Goal: Task Accomplishment & Management: Manage account settings

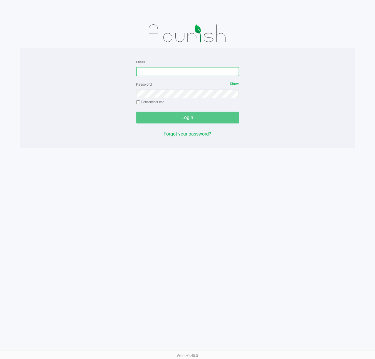
click at [158, 70] on input "Email" at bounding box center [187, 71] width 103 height 9
type input "[EMAIL_ADDRESS][DOMAIN_NAME]"
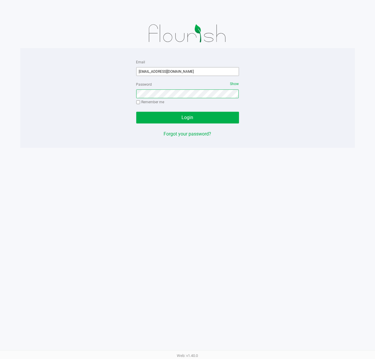
click at [136, 112] on button "Login" at bounding box center [187, 118] width 103 height 12
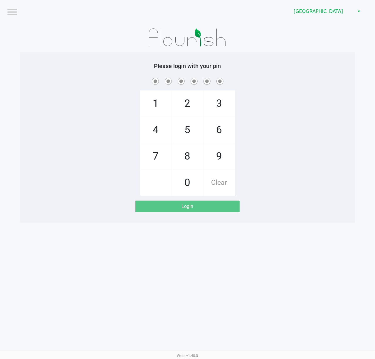
drag, startPoint x: 297, startPoint y: 85, endPoint x: 213, endPoint y: 1, distance: 118.0
click at [293, 85] on span at bounding box center [188, 81] width 326 height 9
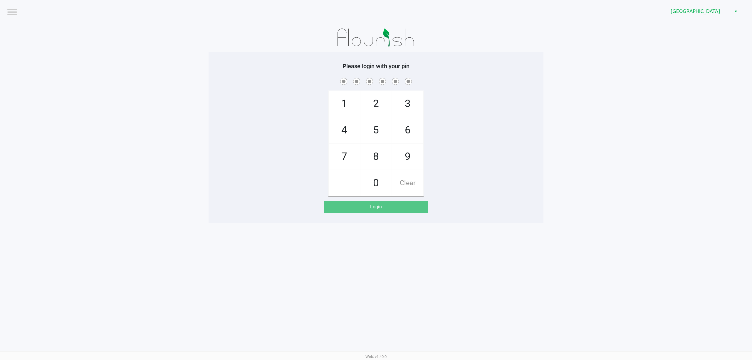
click at [207, 155] on div "Logout Port St. Lucie WC Please login with your pin 1 4 7 2 5 8 0 3 6 9 Clear L…" at bounding box center [376, 180] width 752 height 360
checkbox input "true"
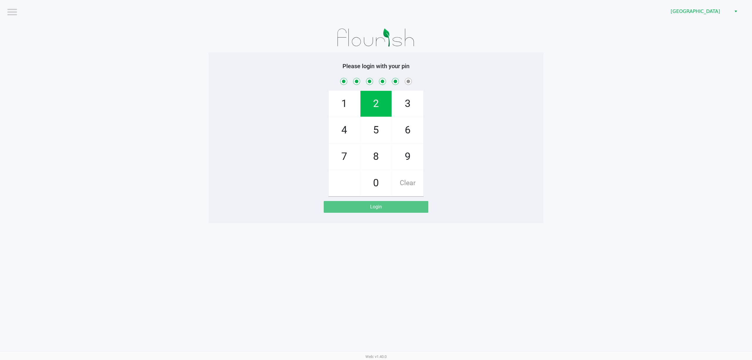
checkbox input "true"
checkbox input "false"
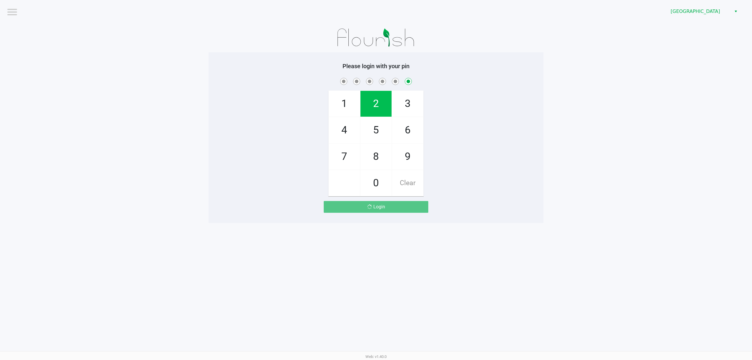
checkbox input "false"
checkbox input "true"
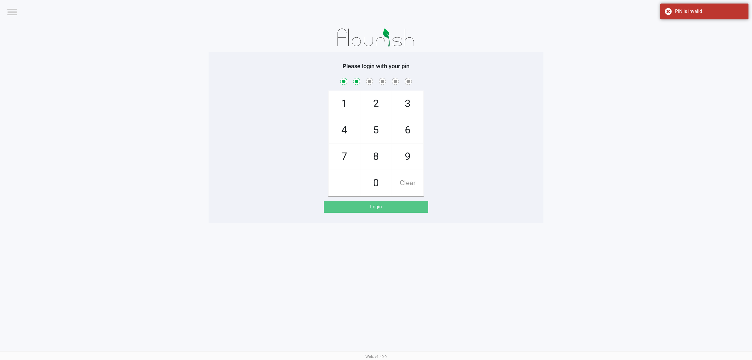
checkbox input "true"
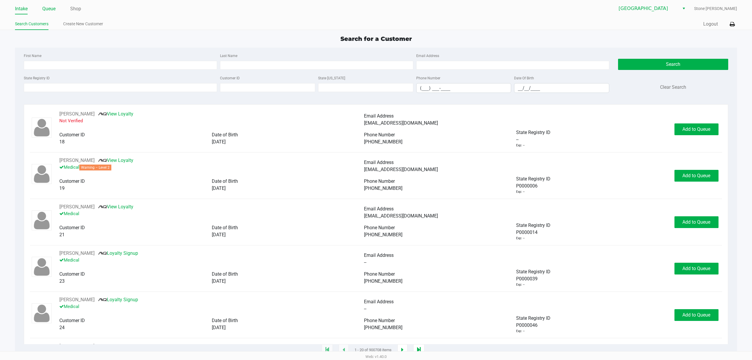
click at [49, 8] on link "Queue" at bounding box center [48, 9] width 13 height 8
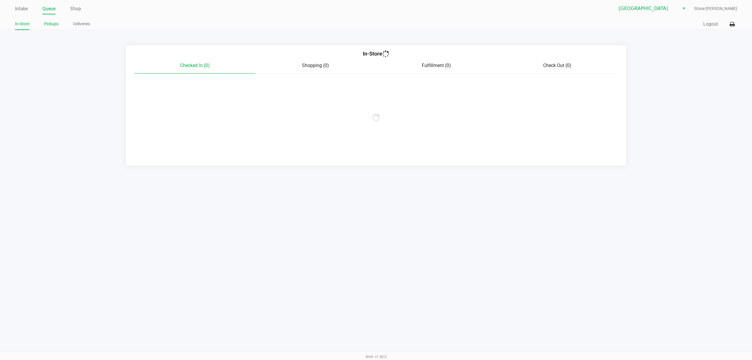
click at [53, 23] on link "Pickups" at bounding box center [51, 23] width 14 height 7
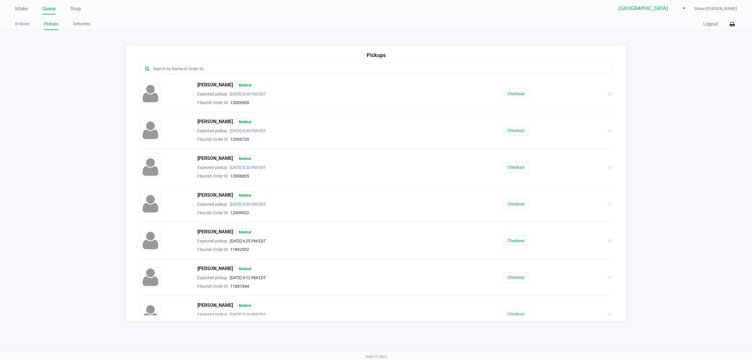
click at [227, 67] on input "text" at bounding box center [360, 68] width 416 height 7
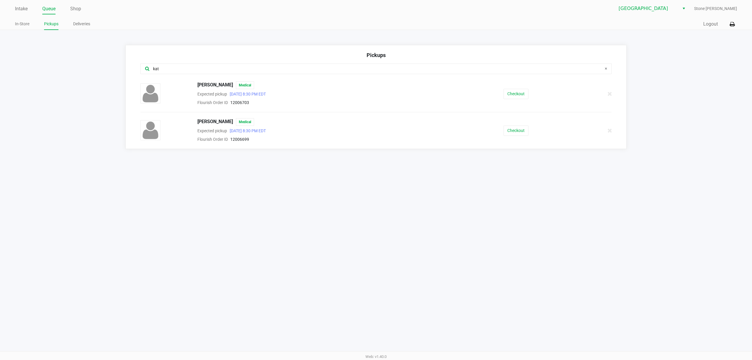
type input "kat"
click at [375, 93] on button "Checkout" at bounding box center [515, 94] width 25 height 10
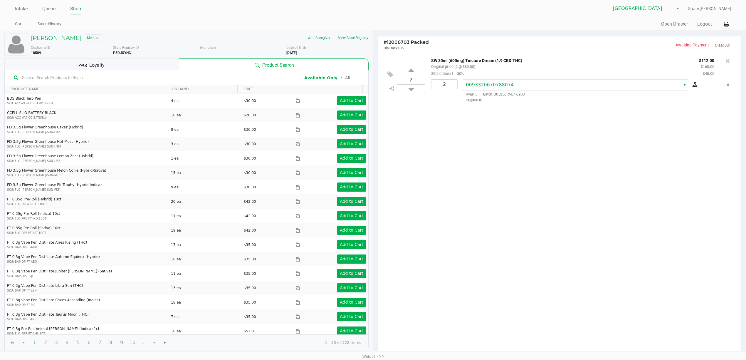
click at [124, 65] on div "Loyalty" at bounding box center [91, 64] width 174 height 12
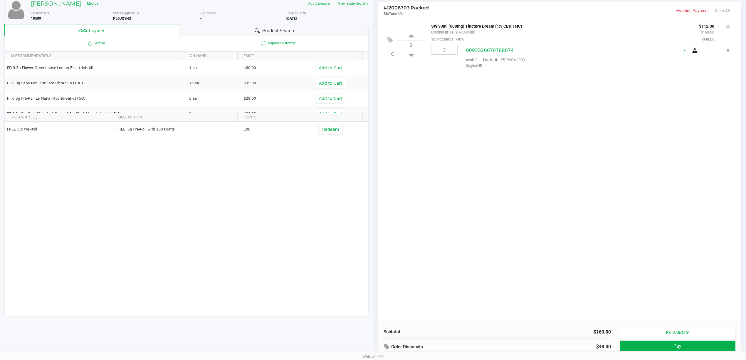
scroll to position [68, 0]
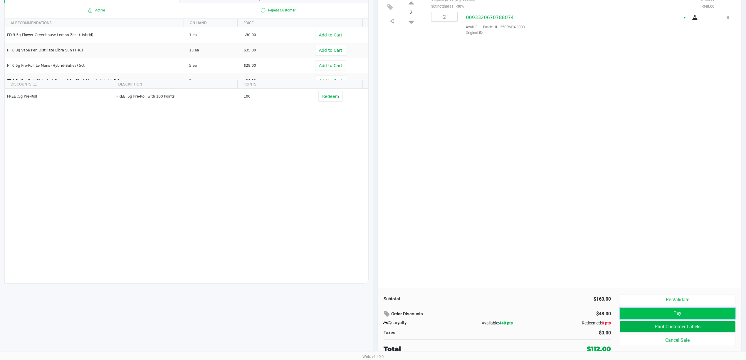
click at [375, 155] on button "Pay" at bounding box center [678, 312] width 116 height 11
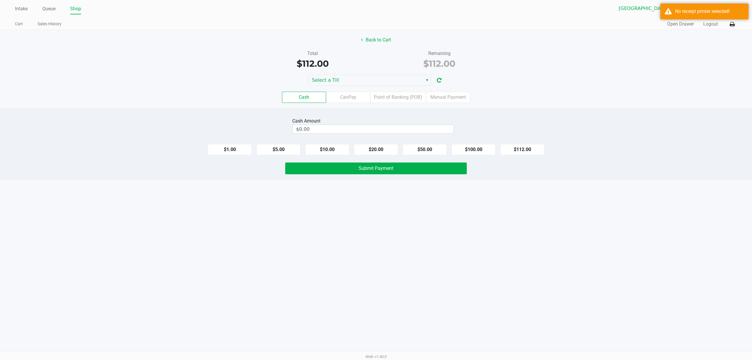
drag, startPoint x: 316, startPoint y: 124, endPoint x: 315, endPoint y: 128, distance: 4.6
click at [315, 127] on div "Cash Amount $0.00" at bounding box center [373, 125] width 162 height 19
click at [314, 129] on input "0" at bounding box center [373, 129] width 161 height 9
type input "$120.00"
click at [324, 87] on div "Cash CanPay Point of Banking (POB) Manual Payment" at bounding box center [376, 97] width 761 height 23
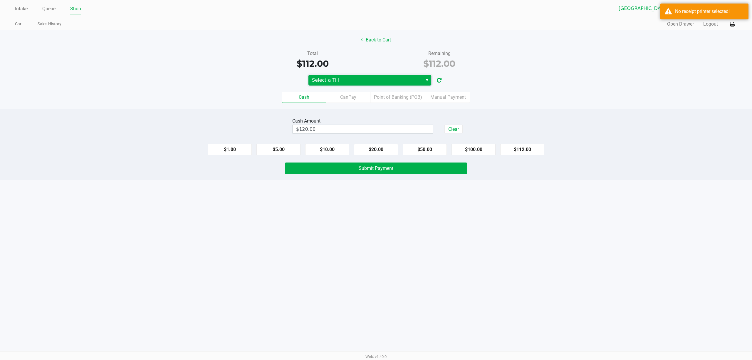
click at [325, 78] on span "Select a Till" at bounding box center [365, 80] width 107 height 7
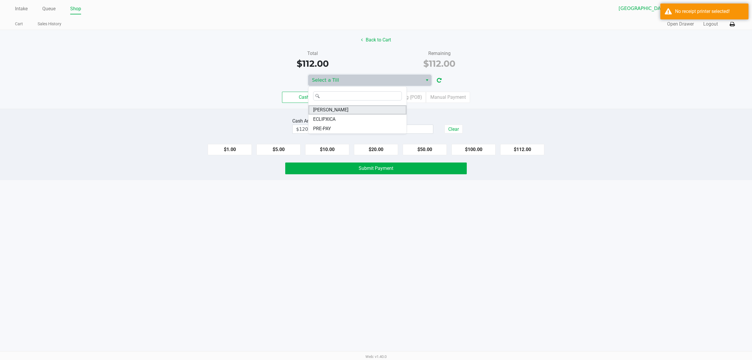
click at [325, 110] on span "[PERSON_NAME]" at bounding box center [330, 109] width 35 height 7
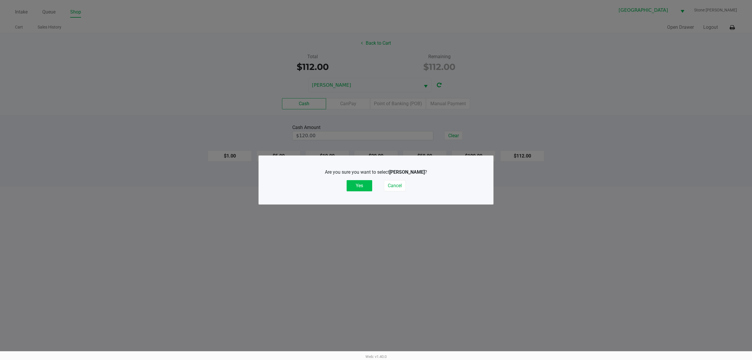
click at [362, 155] on button "Yes" at bounding box center [360, 185] width 26 height 11
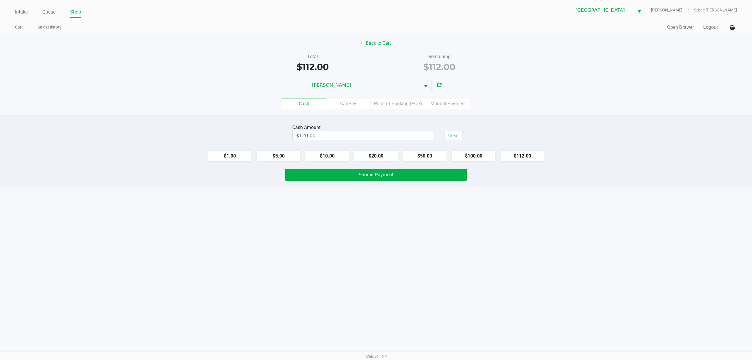
click at [348, 155] on div "Intake Queue Shop Port St. Lucie WC ED-EDD-EDDY Stone Iorio Cart Sales History …" at bounding box center [376, 180] width 752 height 360
click at [353, 155] on button "Submit Payment" at bounding box center [375, 175] width 181 height 12
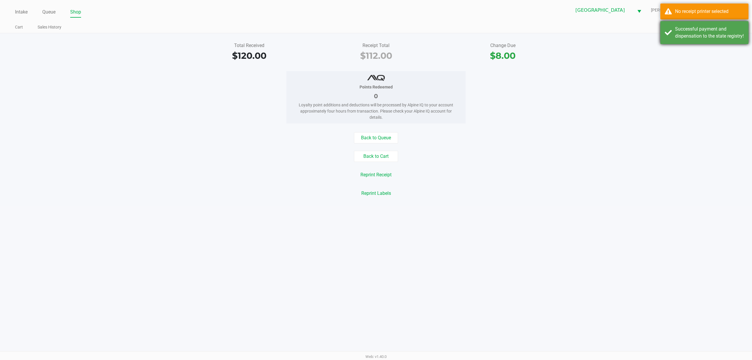
click at [375, 31] on div "Successful payment and dispensation to the state registry!" at bounding box center [709, 33] width 69 height 14
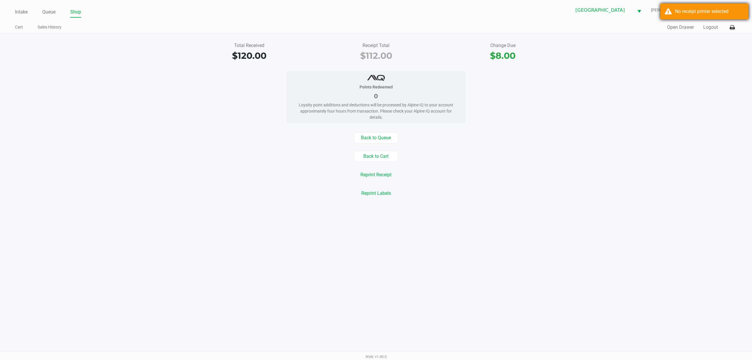
click at [375, 14] on div "Port St. Lucie WC ED-EDD-EDDY Stone Iorio" at bounding box center [556, 10] width 361 height 14
click at [375, 28] on button at bounding box center [732, 27] width 10 height 11
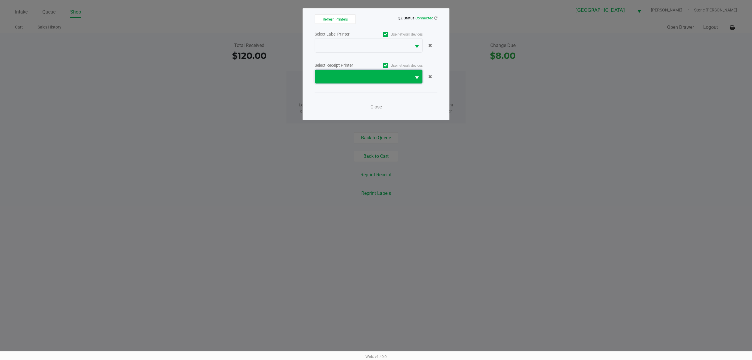
click at [375, 81] on span at bounding box center [363, 77] width 96 height 14
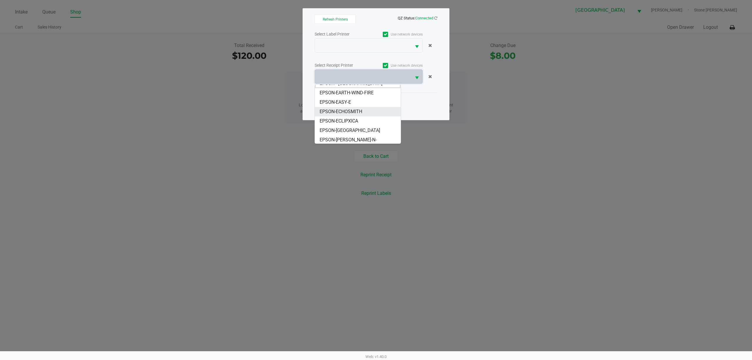
scroll to position [7, 0]
click at [365, 138] on span "EPSON-[PERSON_NAME]-N-[PERSON_NAME]" at bounding box center [358, 142] width 76 height 14
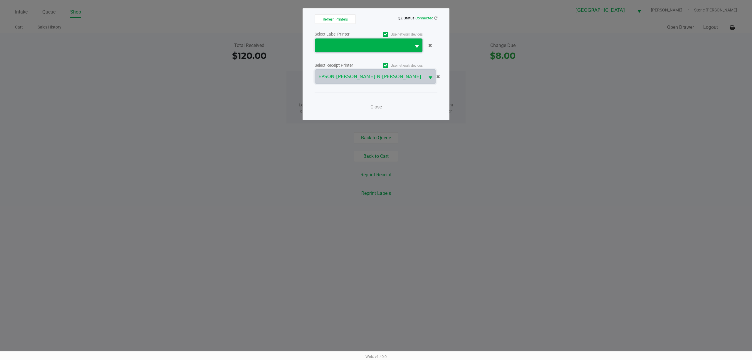
click at [354, 50] on span at bounding box center [363, 45] width 96 height 14
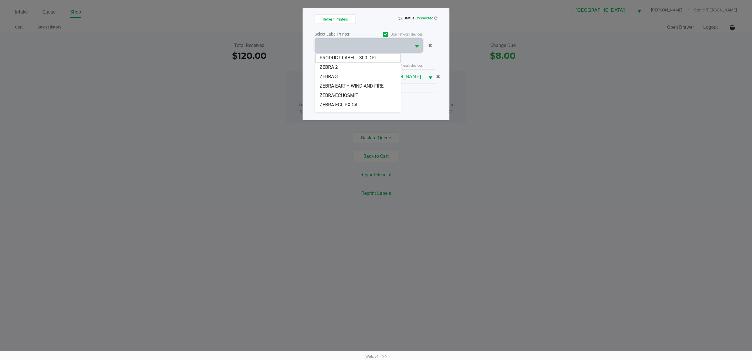
scroll to position [16, 0]
click at [352, 105] on span "ZEBRA-[PERSON_NAME]-N-[PERSON_NAME]" at bounding box center [358, 111] width 76 height 14
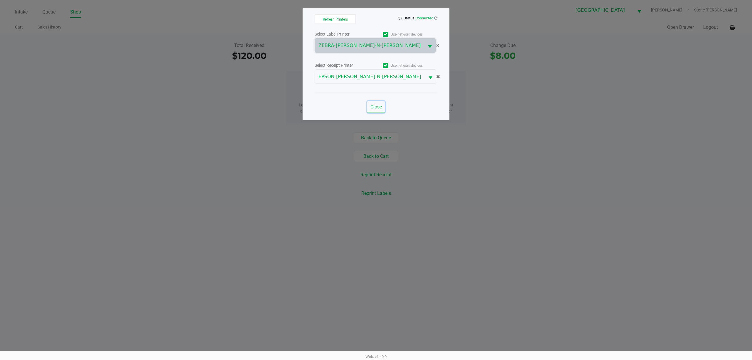
click at [375, 111] on button "Close" at bounding box center [376, 107] width 18 height 12
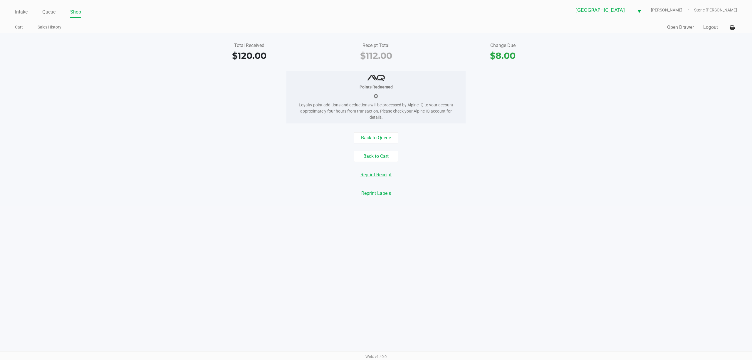
click at [372, 155] on button "Reprint Receipt" at bounding box center [376, 174] width 39 height 11
click at [375, 29] on button "Open Drawer" at bounding box center [680, 27] width 27 height 7
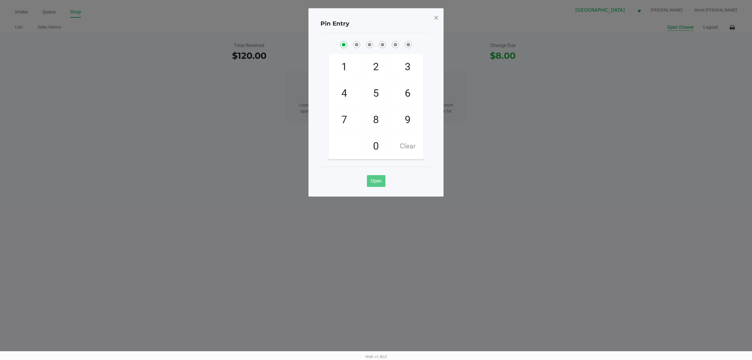
checkbox input "true"
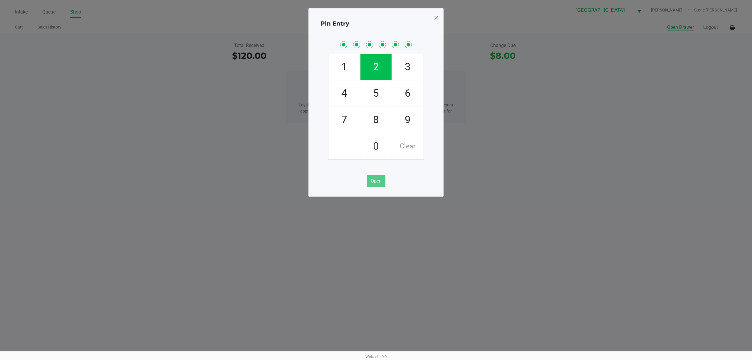
checkbox input "true"
click at [375, 16] on span at bounding box center [435, 17] width 5 height 9
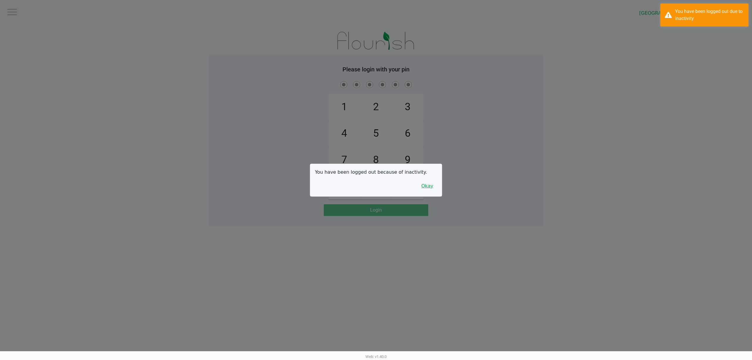
drag, startPoint x: 430, startPoint y: 188, endPoint x: 437, endPoint y: 184, distance: 8.1
click at [375, 155] on button "Okay" at bounding box center [427, 185] width 20 height 11
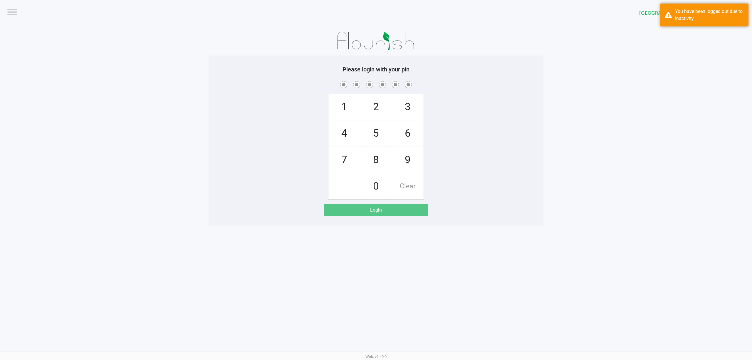
click at [375, 155] on div "1 4 7 2 5 8 0 3 6 9 Clear" at bounding box center [376, 140] width 335 height 120
checkbox input "true"
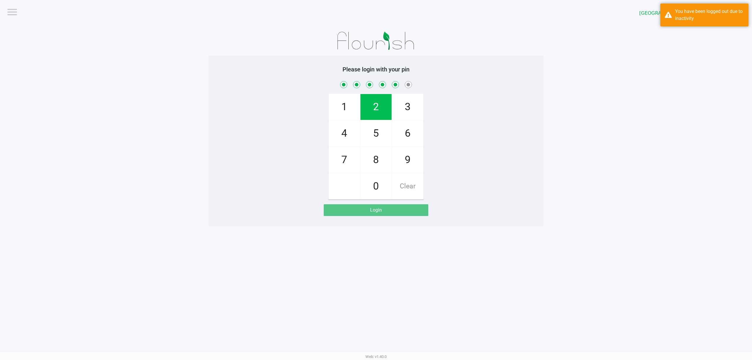
checkbox input "true"
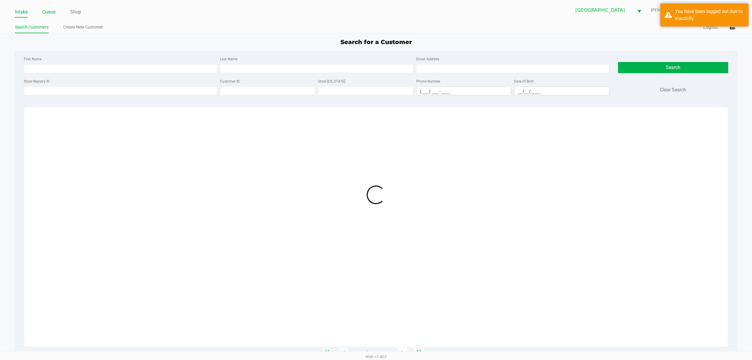
click at [49, 12] on link "Queue" at bounding box center [48, 12] width 13 height 8
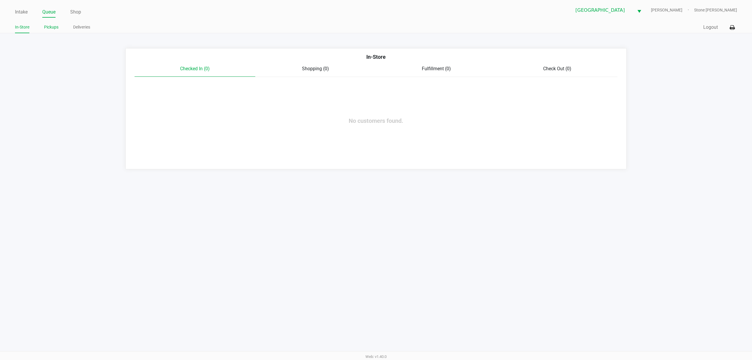
click at [51, 27] on link "Pickups" at bounding box center [51, 26] width 14 height 7
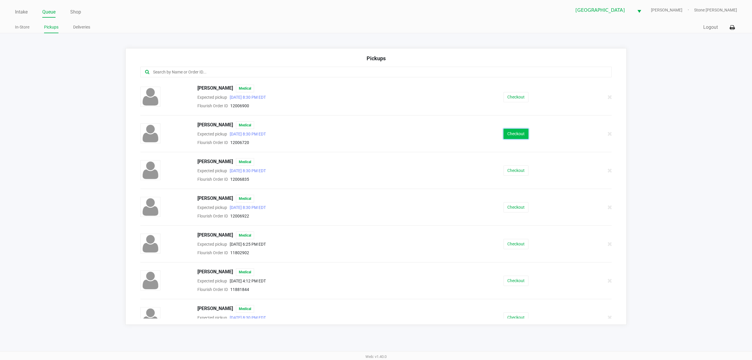
click at [375, 138] on button "Checkout" at bounding box center [515, 134] width 25 height 10
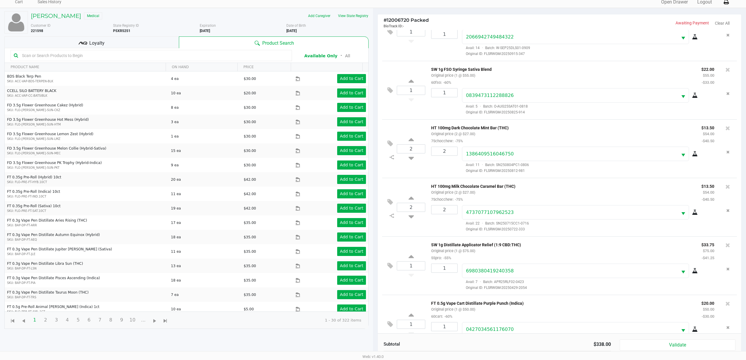
scroll to position [52, 0]
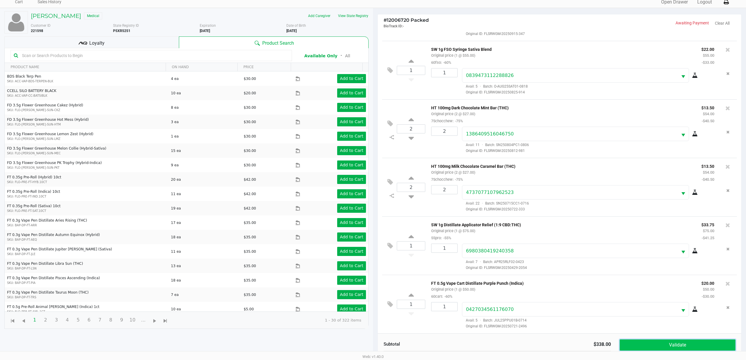
click at [375, 155] on button "Validate" at bounding box center [678, 344] width 116 height 11
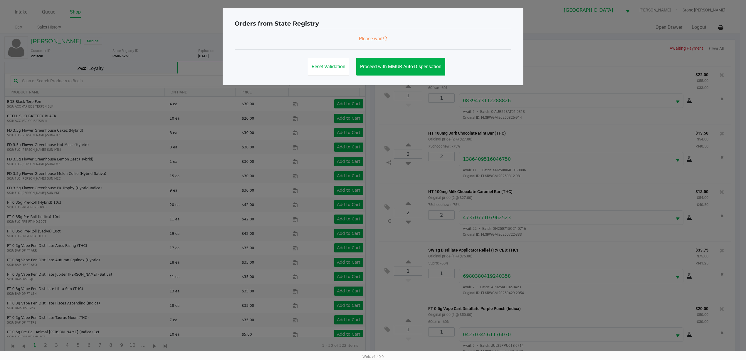
scroll to position [0, 0]
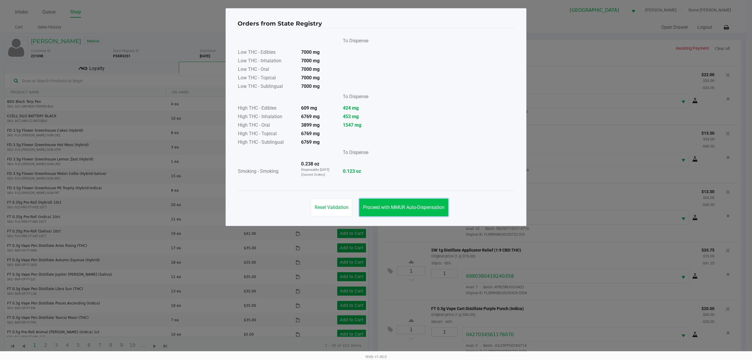
click at [375, 155] on span "Proceed with MMUR Auto-Dispensation" at bounding box center [403, 207] width 81 height 6
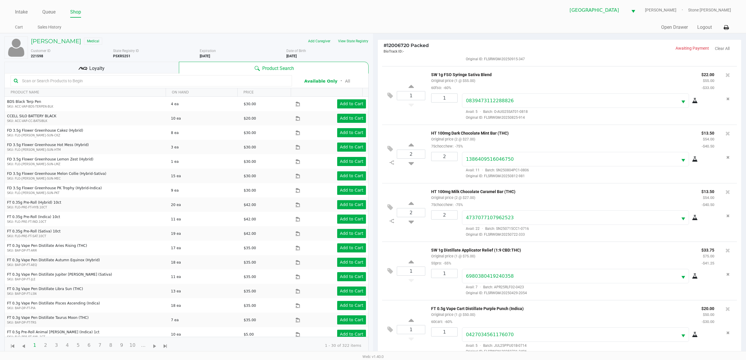
click at [89, 72] on span "Loyalty" at bounding box center [96, 68] width 15 height 7
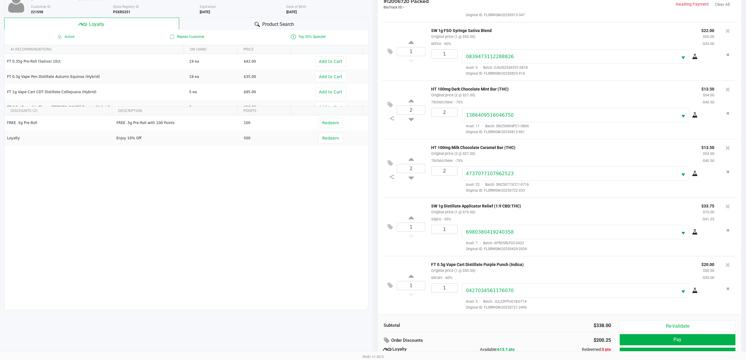
scroll to position [72, 0]
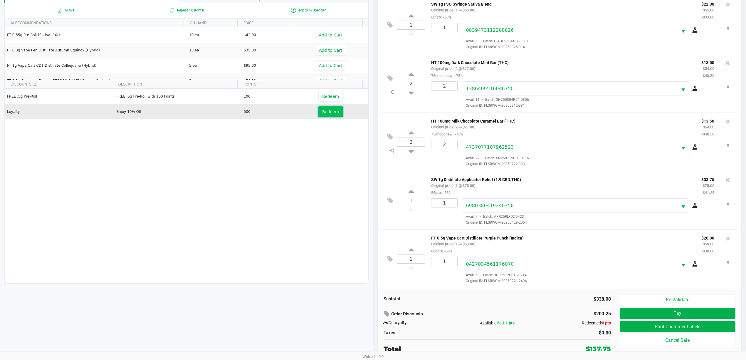
click at [327, 114] on button "Redeem" at bounding box center [330, 111] width 24 height 11
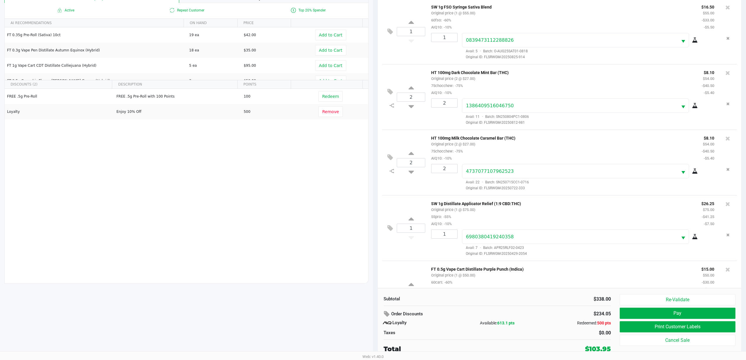
scroll to position [94, 0]
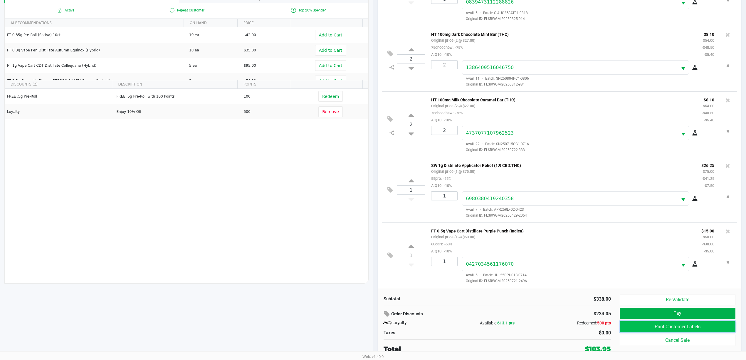
click at [375, 155] on button "Print Customer Labels" at bounding box center [678, 326] width 116 height 11
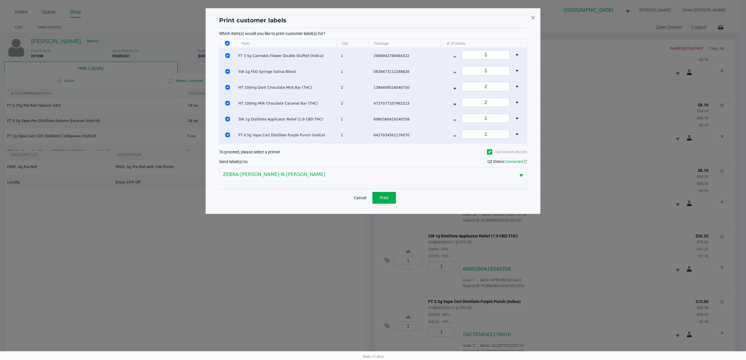
scroll to position [0, 0]
click at [228, 44] on input "Select All Rows" at bounding box center [230, 43] width 5 height 5
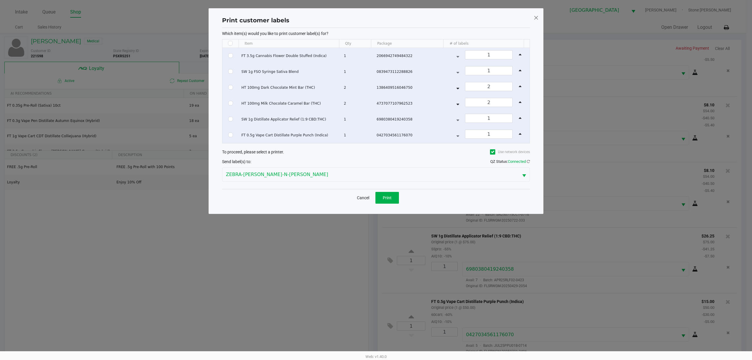
checkbox input "false"
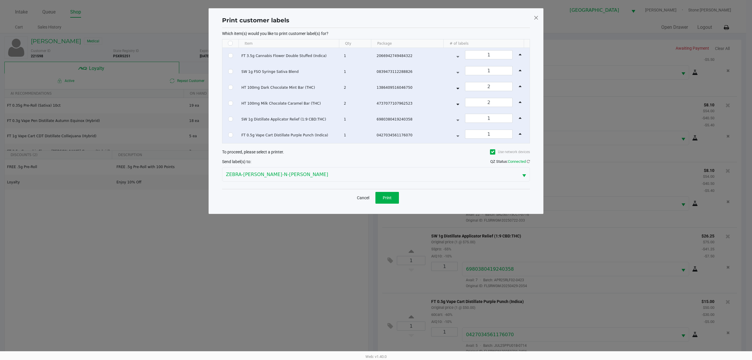
checkbox input "false"
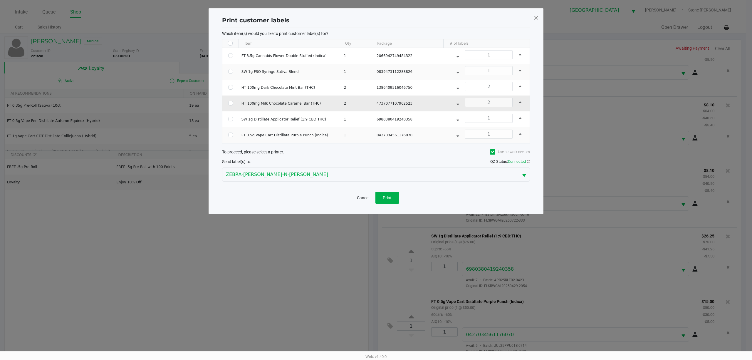
click at [227, 102] on td "Data table" at bounding box center [230, 103] width 16 height 16
click at [227, 103] on td "Data table" at bounding box center [230, 103] width 16 height 16
click at [230, 105] on input "Select Row" at bounding box center [230, 103] width 5 height 5
checkbox input "true"
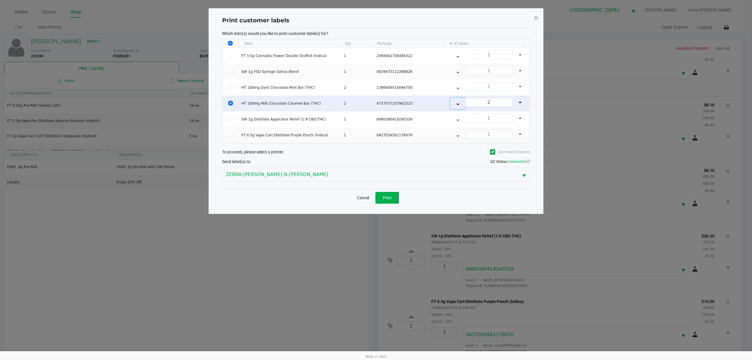
click at [375, 105] on icon "Data table" at bounding box center [457, 103] width 3 height 5
type input "1"
click at [375, 155] on button "Print" at bounding box center [386, 198] width 23 height 12
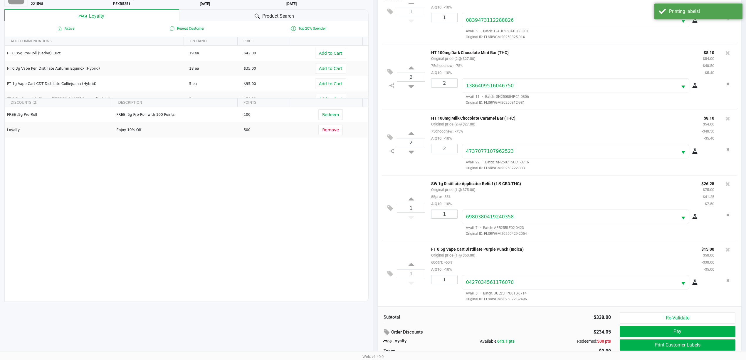
scroll to position [72, 0]
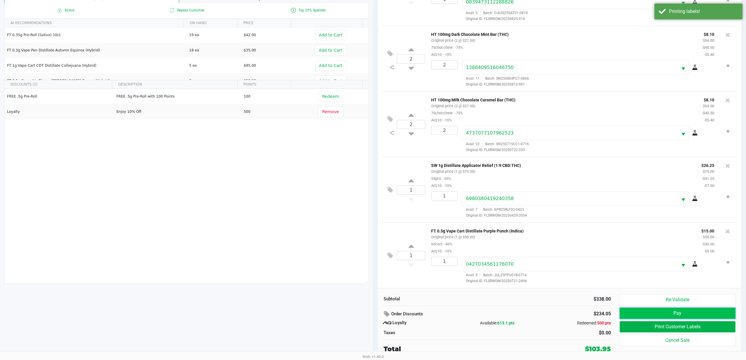
click at [375, 155] on button "Pay" at bounding box center [678, 312] width 116 height 11
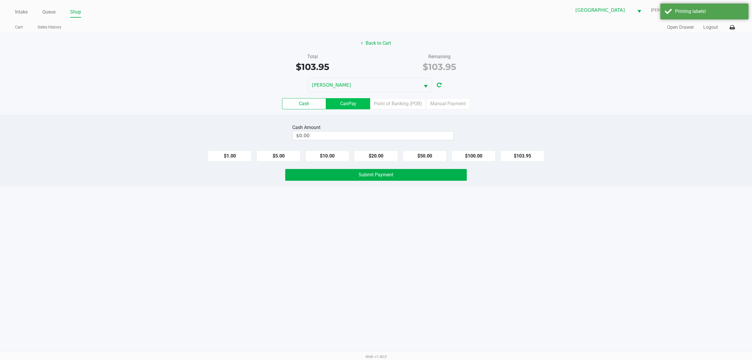
click at [356, 104] on label "CanPay" at bounding box center [348, 103] width 44 height 11
click at [0, 0] on 2 "CanPay" at bounding box center [0, 0] width 0 height 0
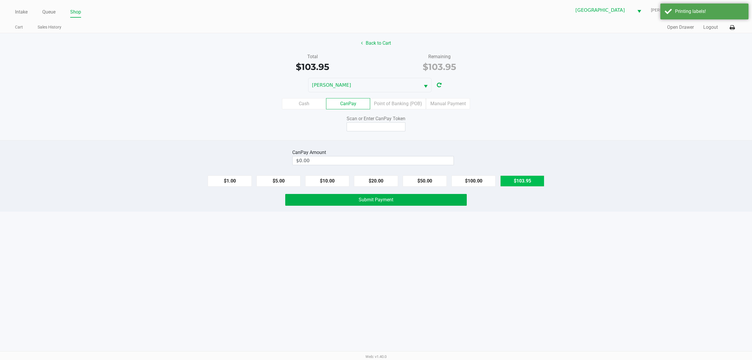
drag, startPoint x: 524, startPoint y: 178, endPoint x: 488, endPoint y: 173, distance: 36.2
click at [375, 155] on button "$103.95" at bounding box center [522, 180] width 44 height 11
type input "$103.95"
click at [367, 119] on div "Scan or Enter CanPay Token" at bounding box center [375, 118] width 181 height 7
click at [363, 126] on input at bounding box center [376, 126] width 59 height 9
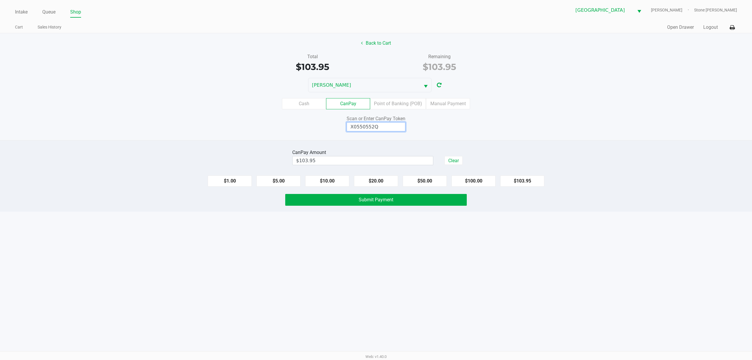
type input "X0550552Q"
click at [375, 155] on div "Intake Queue Shop Port St. Lucie WC ED-EDD-EDDY Stone Iorio Cart Sales History …" at bounding box center [376, 180] width 752 height 360
click at [375, 155] on button "Submit Payment" at bounding box center [375, 200] width 181 height 12
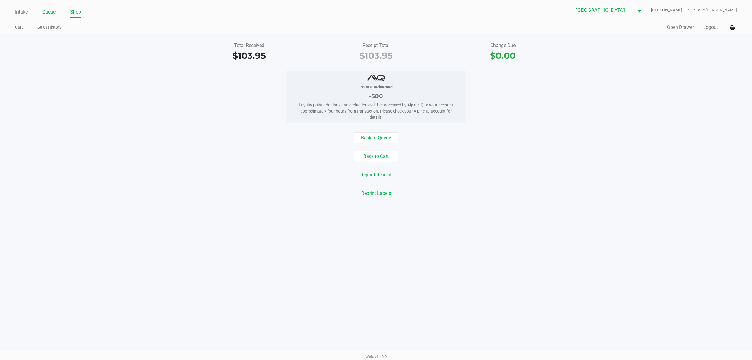
click at [47, 11] on link "Queue" at bounding box center [48, 12] width 13 height 8
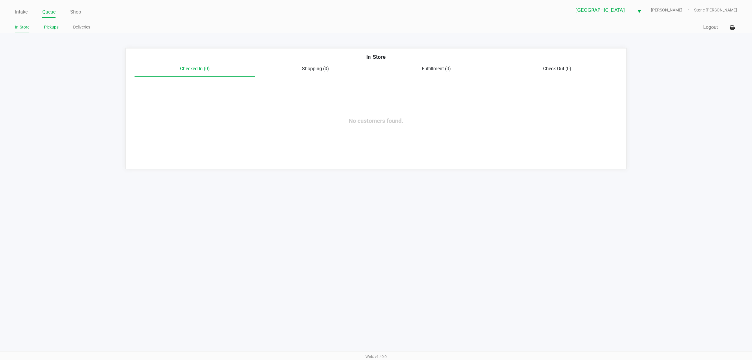
click at [51, 30] on link "Pickups" at bounding box center [51, 26] width 14 height 7
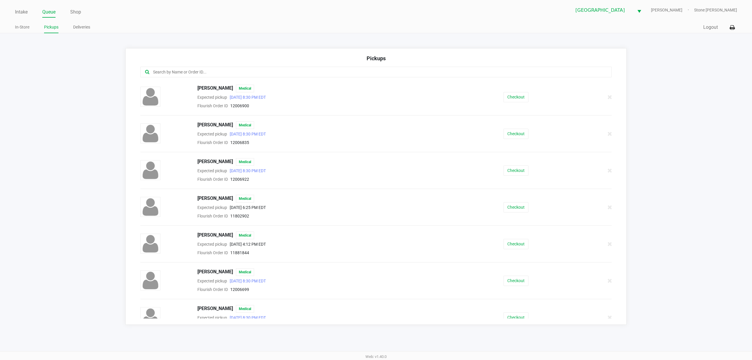
click at [241, 75] on input "text" at bounding box center [360, 72] width 416 height 7
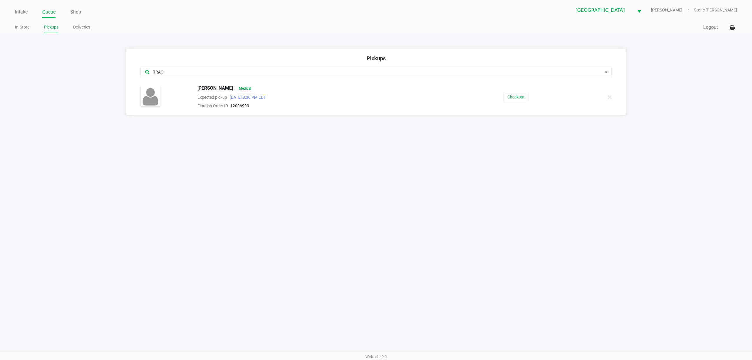
type input "TRAC"
click at [375, 98] on button "Checkout" at bounding box center [515, 97] width 25 height 10
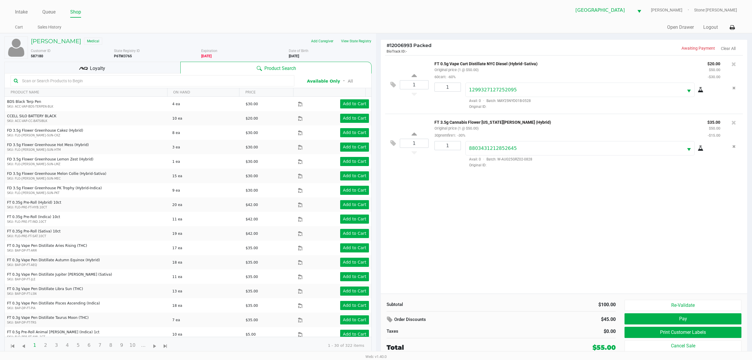
click at [65, 68] on div "Loyalty" at bounding box center [92, 68] width 176 height 12
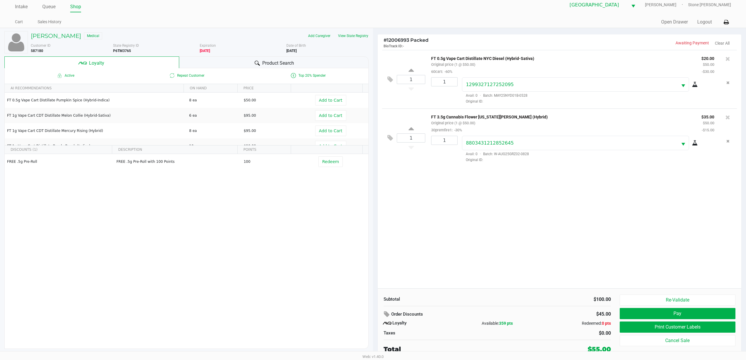
scroll to position [6, 0]
click at [375, 155] on button "Pay" at bounding box center [678, 312] width 116 height 11
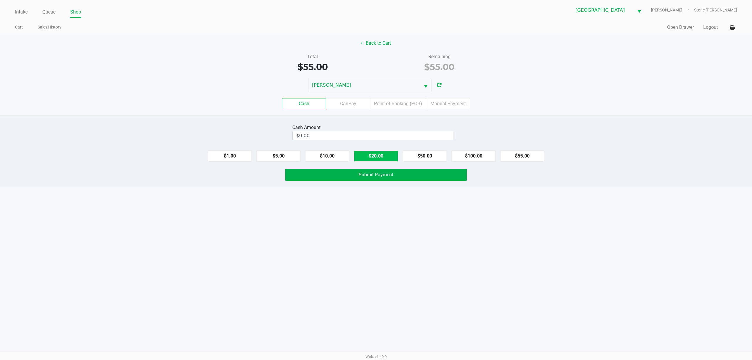
click at [372, 152] on button "$20.00" at bounding box center [376, 155] width 44 height 11
type input "$60.00"
click at [351, 155] on div "Intake Queue Shop Port St. Lucie WC ED-EDD-EDDY Stone Iorio Cart Sales History …" at bounding box center [376, 180] width 752 height 360
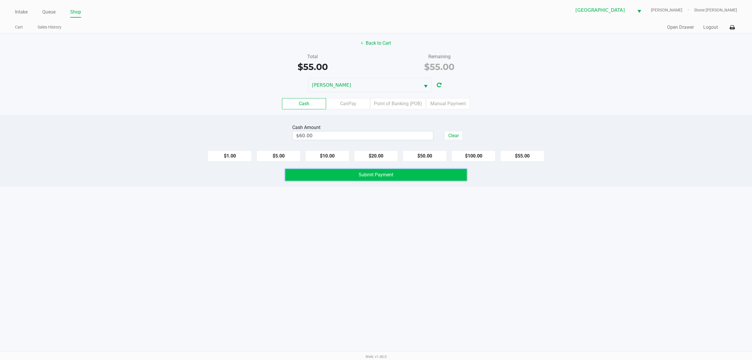
click at [360, 155] on span "Submit Payment" at bounding box center [376, 175] width 35 height 6
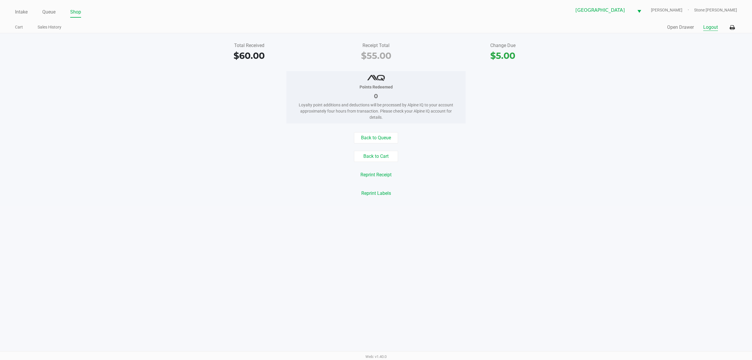
click at [375, 28] on button "Logout" at bounding box center [710, 27] width 15 height 7
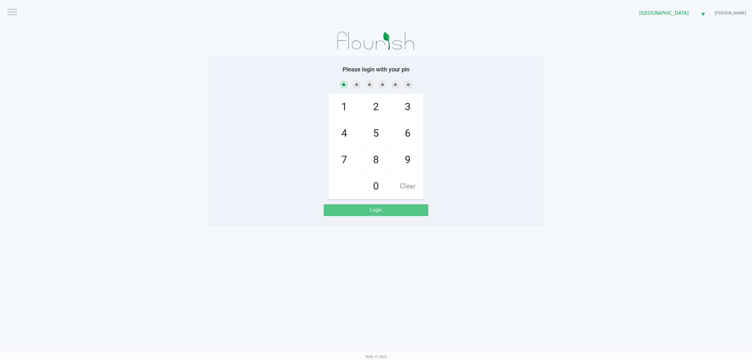
checkbox input "true"
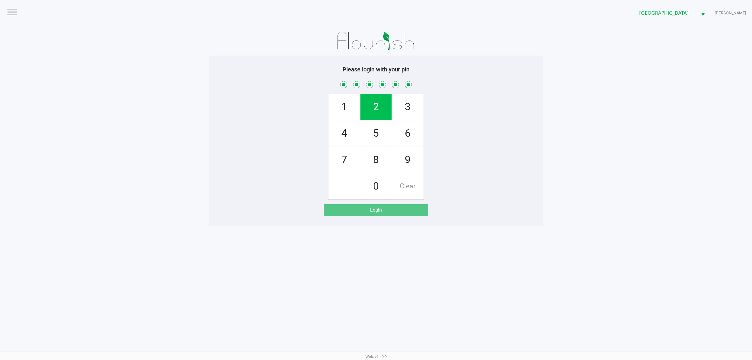
checkbox input "true"
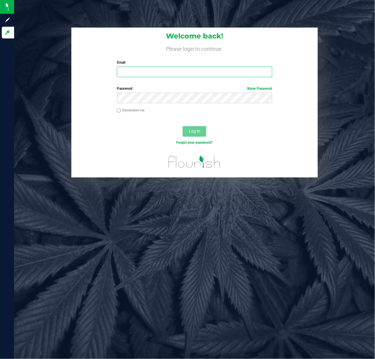
click at [182, 72] on input "Email" at bounding box center [195, 72] width 156 height 11
type input "[EMAIL_ADDRESS][DOMAIN_NAME]"
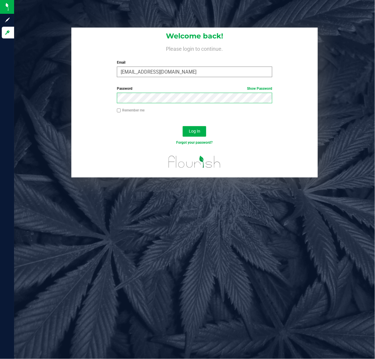
click at [183, 126] on button "Log In" at bounding box center [194, 131] width 23 height 11
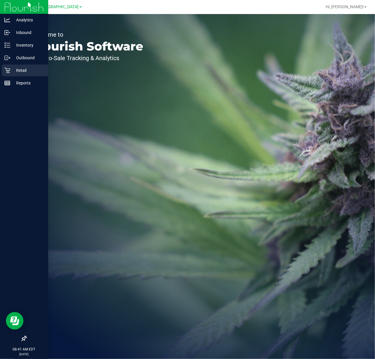
click at [6, 69] on icon at bounding box center [7, 71] width 6 height 6
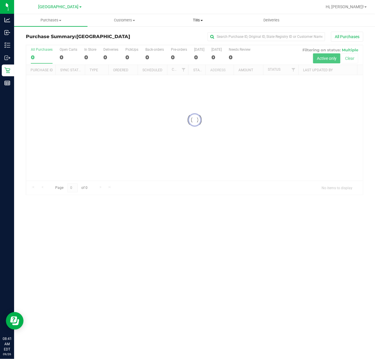
click at [199, 23] on uib-tab-heading "Tills Manage tills Reconcile e-payments" at bounding box center [198, 20] width 73 height 12
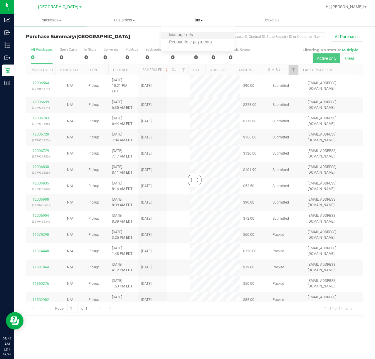
click at [182, 32] on ul "Manage tills Reconcile e-payments" at bounding box center [197, 39] width 73 height 25
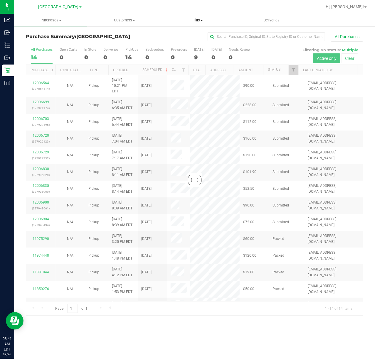
click at [180, 35] on span "Manage tills" at bounding box center [181, 35] width 40 height 5
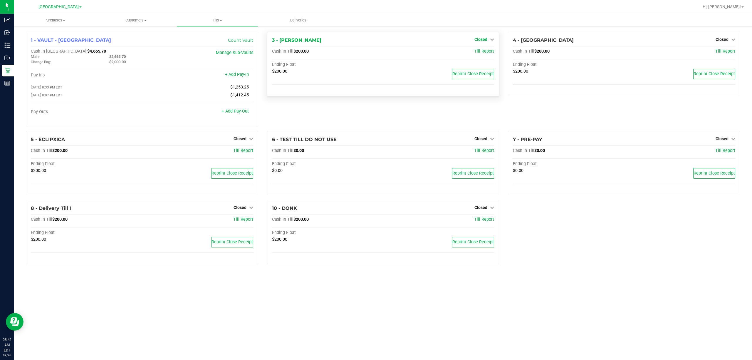
click at [375, 38] on span "Closed" at bounding box center [480, 39] width 13 height 5
click at [375, 53] on link "Open Till" at bounding box center [481, 51] width 16 height 5
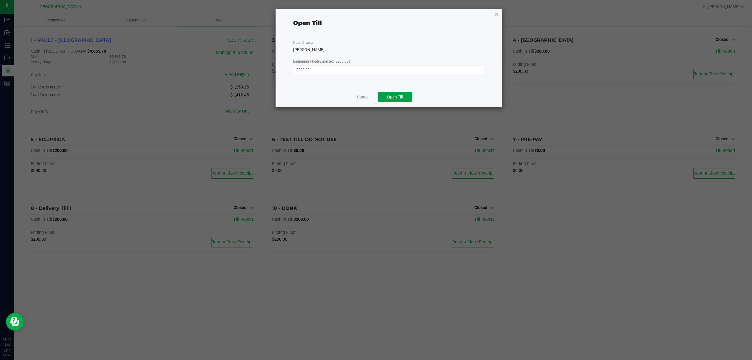
click at [375, 92] on button "Open Till" at bounding box center [395, 97] width 34 height 11
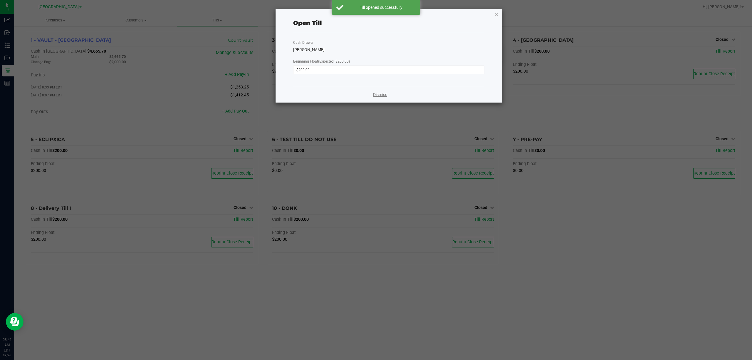
click at [375, 95] on link "Dismiss" at bounding box center [380, 95] width 14 height 6
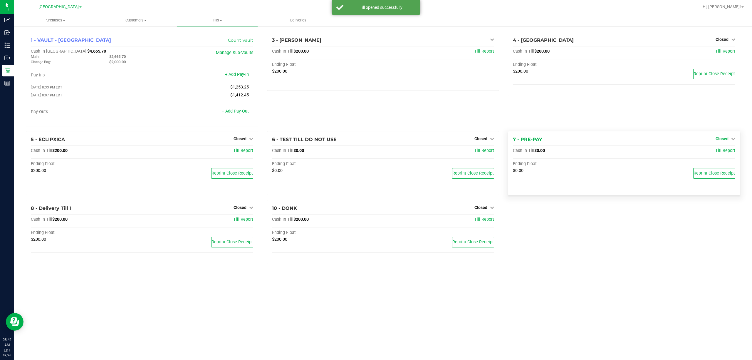
click at [375, 140] on span "Closed" at bounding box center [721, 138] width 13 height 5
click at [375, 147] on div "Open Till" at bounding box center [722, 151] width 44 height 17
click at [375, 150] on link "Open Till" at bounding box center [722, 150] width 16 height 5
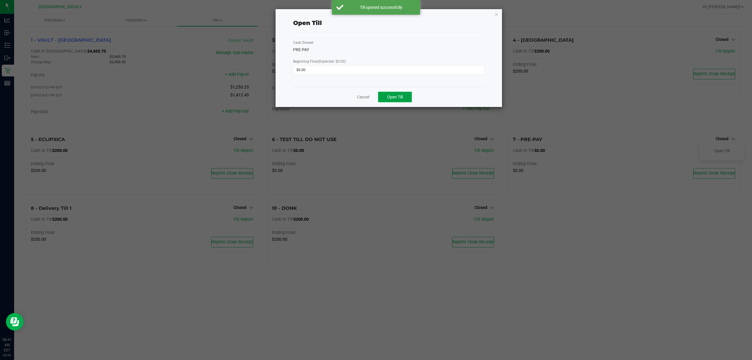
click at [375, 95] on span "Open Till" at bounding box center [395, 97] width 16 height 5
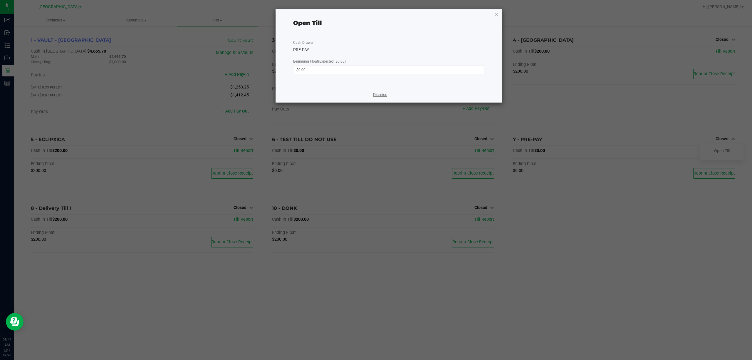
click at [375, 96] on link "Dismiss" at bounding box center [380, 95] width 14 height 6
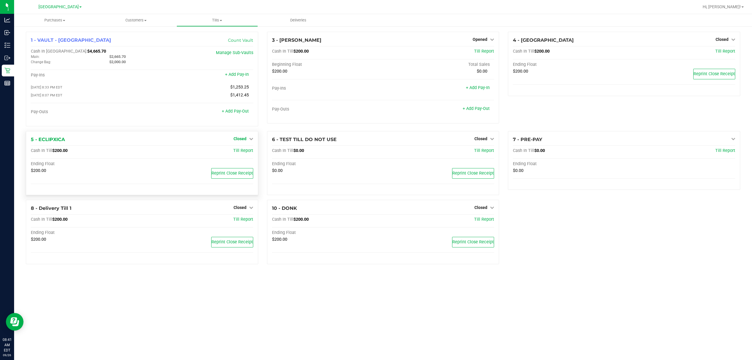
click at [247, 141] on link "Closed" at bounding box center [243, 138] width 20 height 5
click at [245, 153] on link "Open Till" at bounding box center [240, 150] width 16 height 5
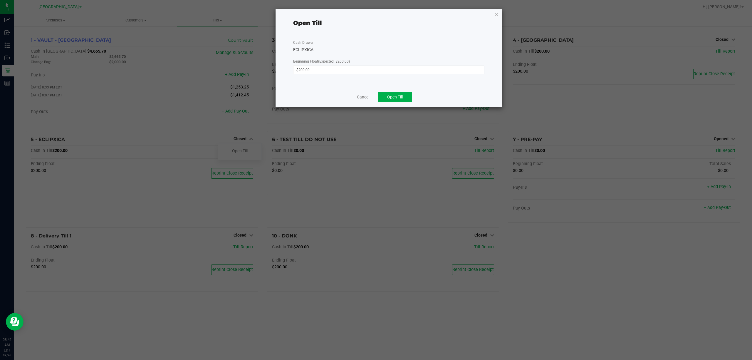
click at [375, 91] on div "Cancel Open Till" at bounding box center [388, 97] width 191 height 20
drag, startPoint x: 399, startPoint y: 94, endPoint x: 397, endPoint y: 92, distance: 3.1
click at [375, 95] on span "Open Till" at bounding box center [395, 97] width 16 height 5
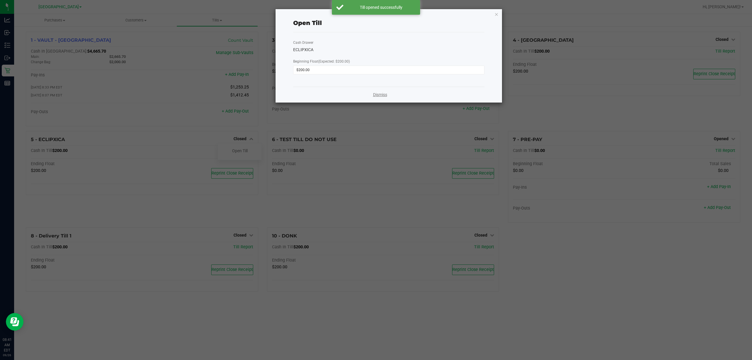
click at [374, 95] on link "Dismiss" at bounding box center [380, 95] width 14 height 6
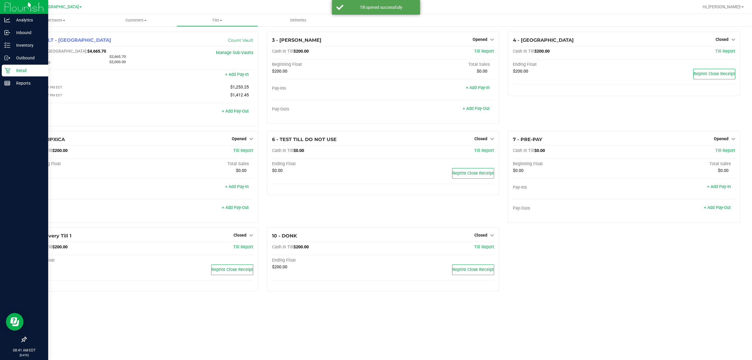
click at [8, 71] on icon at bounding box center [7, 71] width 6 height 6
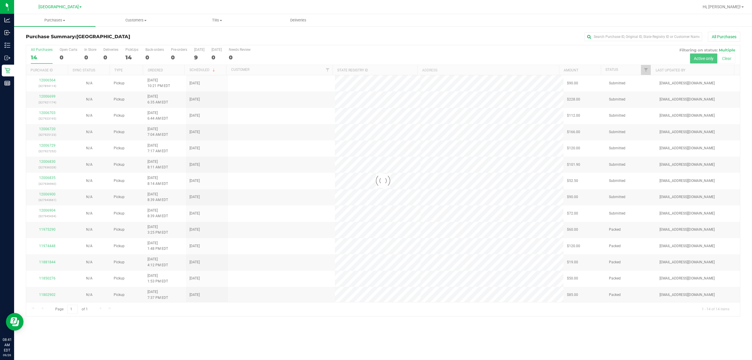
click at [128, 52] on div at bounding box center [383, 180] width 714 height 271
click at [375, 69] on span "Filter" at bounding box center [645, 70] width 5 height 5
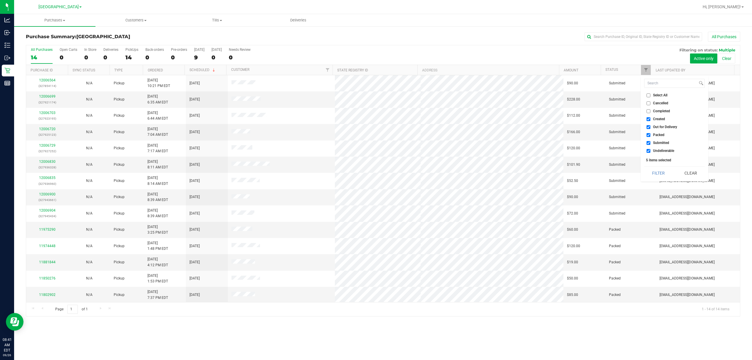
click at [375, 124] on li "Out for Delivery" at bounding box center [674, 127] width 60 height 6
click at [375, 128] on span "Out for Delivery" at bounding box center [665, 127] width 24 height 4
click at [375, 128] on input "Out for Delivery" at bounding box center [648, 127] width 4 height 4
checkbox input "false"
click at [375, 134] on span "Packed" at bounding box center [658, 135] width 11 height 4
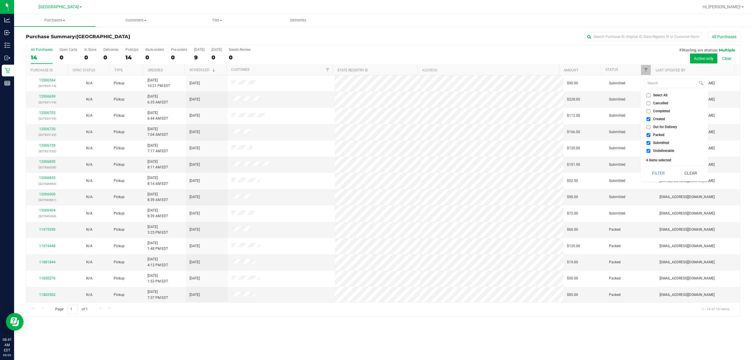
click at [375, 134] on input "Packed" at bounding box center [648, 135] width 4 height 4
checkbox input "false"
click at [375, 151] on span "Undeliverable" at bounding box center [663, 151] width 21 height 4
click at [375, 151] on input "Undeliverable" at bounding box center [648, 151] width 4 height 4
checkbox input "false"
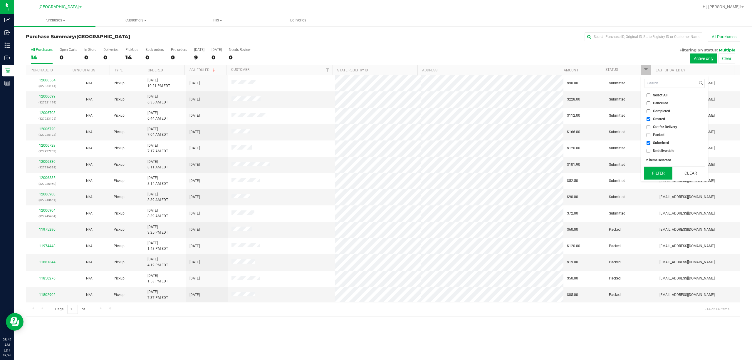
click at [375, 172] on button "Filter" at bounding box center [658, 173] width 28 height 13
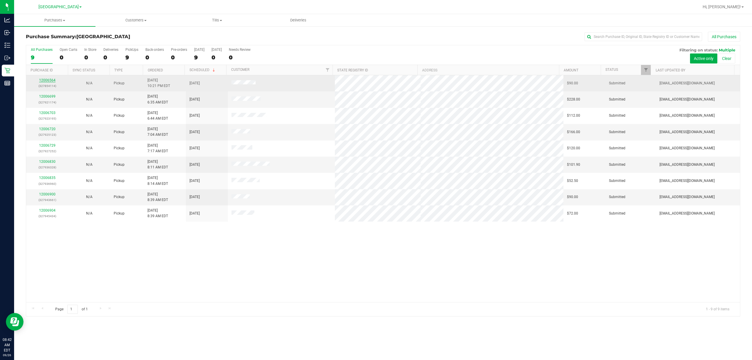
click at [48, 82] on link "12006564" at bounding box center [47, 80] width 16 height 4
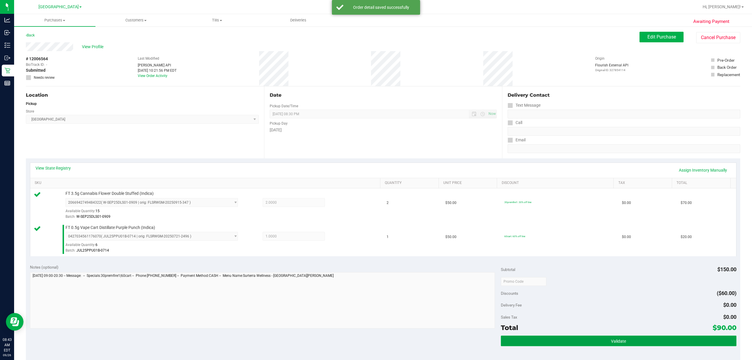
click at [375, 337] on button "Validate" at bounding box center [619, 340] width 236 height 11
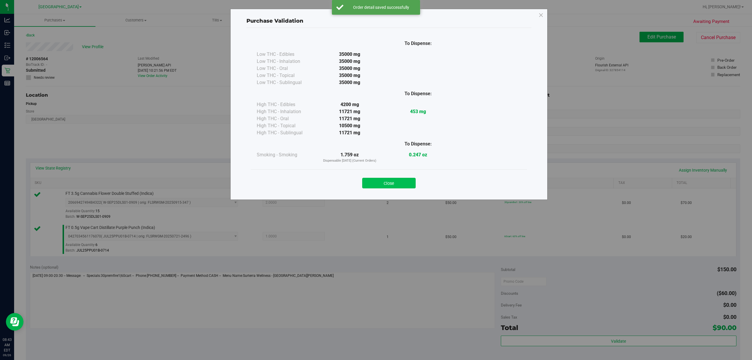
click at [375, 184] on button "Close" at bounding box center [388, 183] width 53 height 11
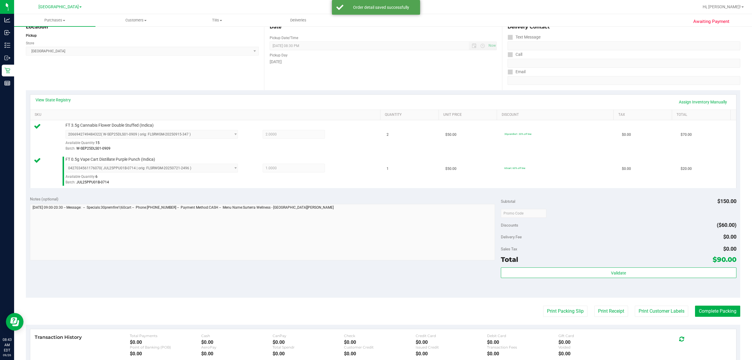
scroll to position [155, 0]
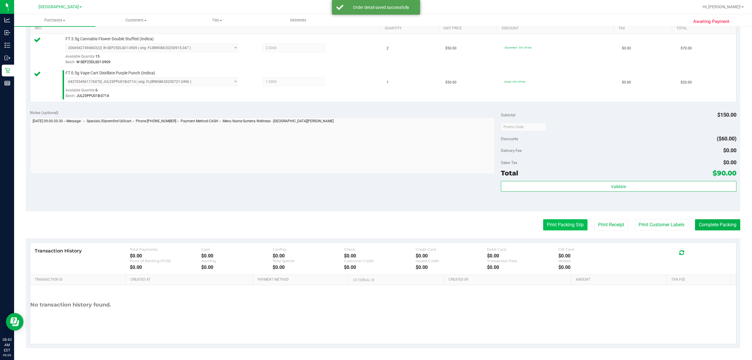
click at [375, 227] on button "Print Packing Slip" at bounding box center [565, 224] width 44 height 11
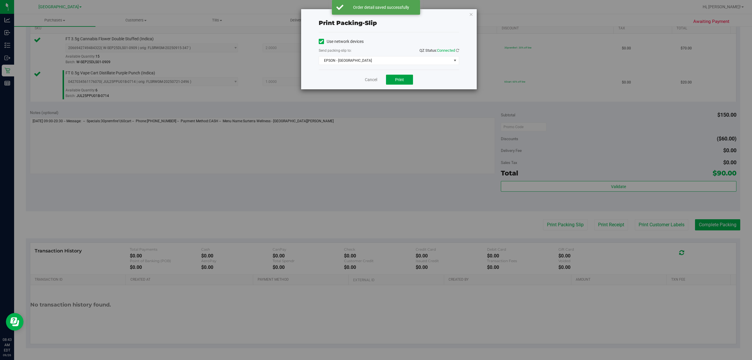
drag, startPoint x: 403, startPoint y: 82, endPoint x: 388, endPoint y: 73, distance: 17.8
click at [375, 82] on span "Print" at bounding box center [399, 79] width 9 height 5
click at [375, 62] on span "EPSON - [GEOGRAPHIC_DATA]" at bounding box center [385, 60] width 132 height 8
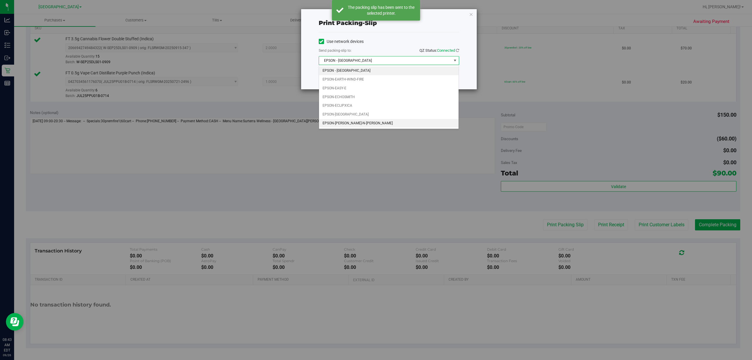
click at [343, 121] on li "EPSON-[PERSON_NAME]-N-[PERSON_NAME]" at bounding box center [388, 123] width 139 height 9
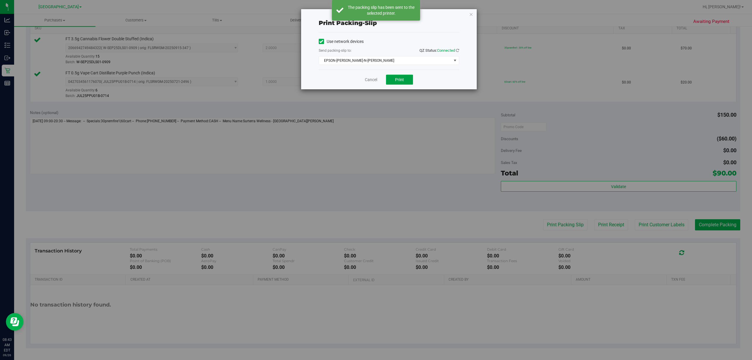
click at [375, 83] on button "Print" at bounding box center [399, 80] width 27 height 10
click at [369, 81] on link "Cancel" at bounding box center [371, 80] width 12 height 6
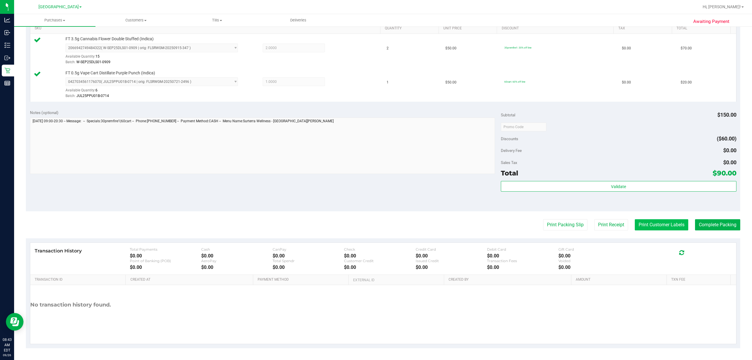
click at [375, 229] on button "Print Customer Labels" at bounding box center [661, 224] width 53 height 11
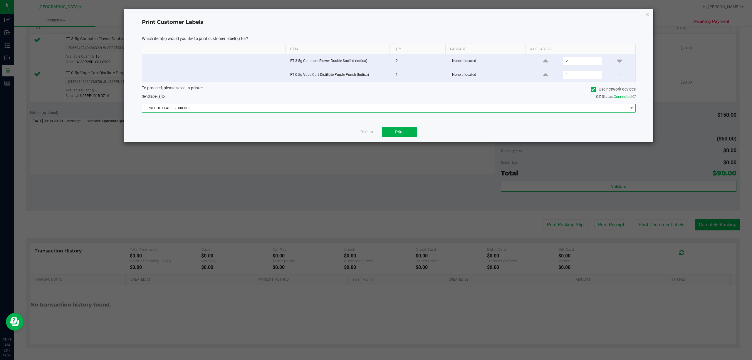
click at [301, 111] on span "PRODUCT LABEL - 300 DPI" at bounding box center [385, 108] width 486 height 8
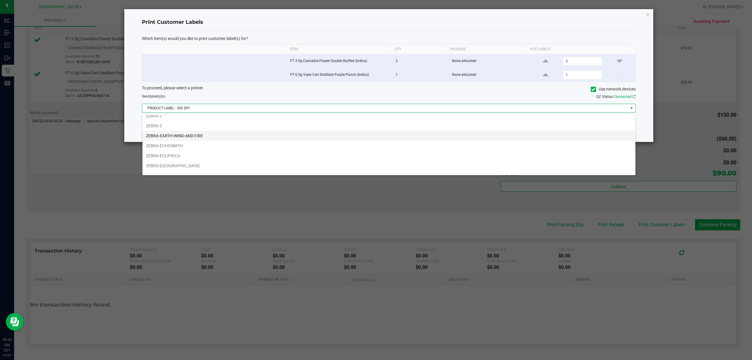
scroll to position [23, 0]
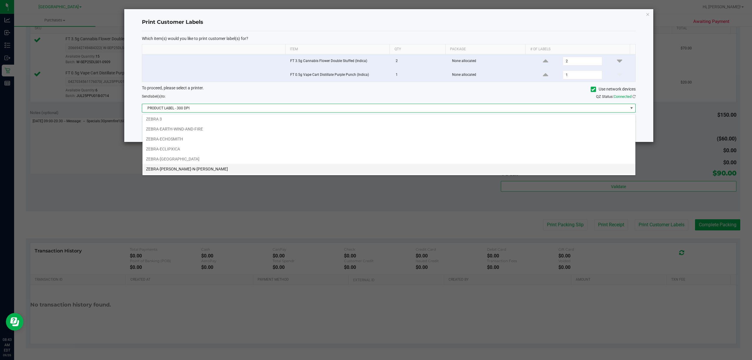
click at [175, 167] on li "ZEBRA-[PERSON_NAME]-N-[PERSON_NAME]" at bounding box center [388, 169] width 493 height 10
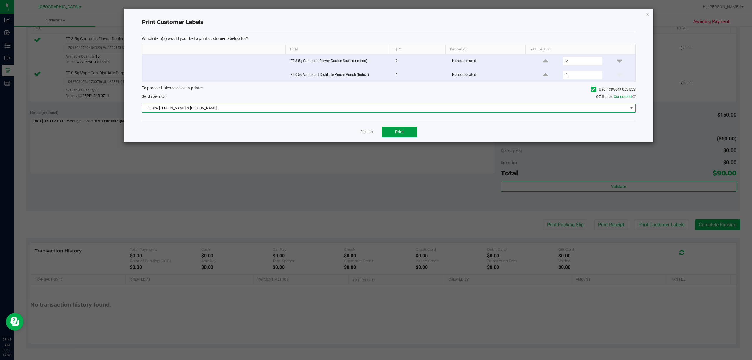
click at [375, 137] on button "Print" at bounding box center [399, 132] width 35 height 11
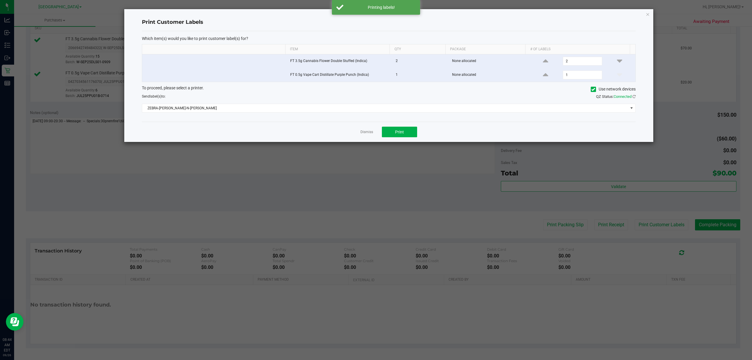
drag, startPoint x: 368, startPoint y: 131, endPoint x: 376, endPoint y: 132, distance: 8.6
click at [368, 131] on link "Dismiss" at bounding box center [366, 132] width 13 height 5
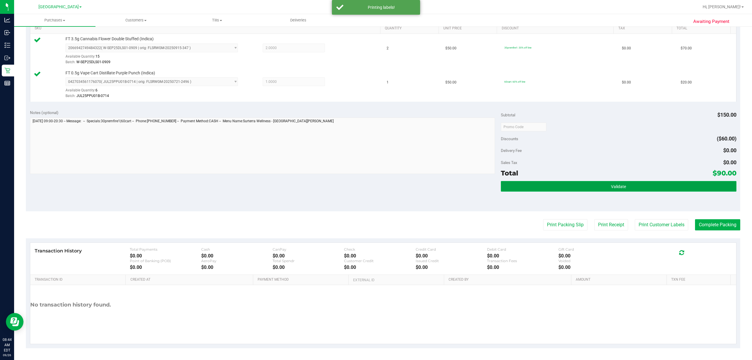
click at [375, 187] on button "Validate" at bounding box center [619, 186] width 236 height 11
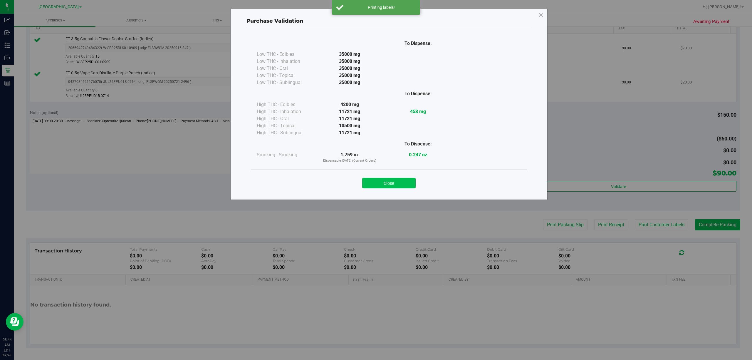
click at [375, 179] on button "Close" at bounding box center [388, 183] width 53 height 11
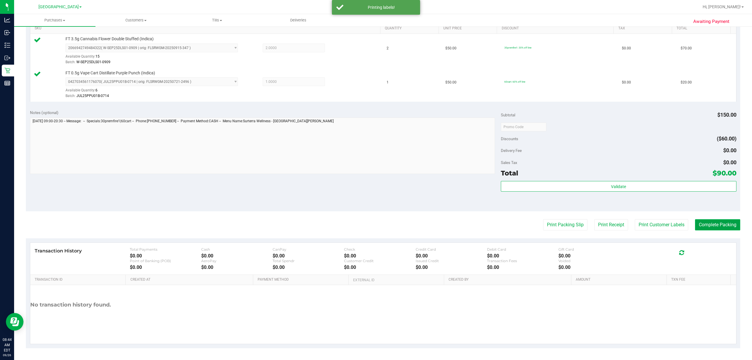
click at [375, 227] on button "Complete Packing" at bounding box center [717, 224] width 45 height 11
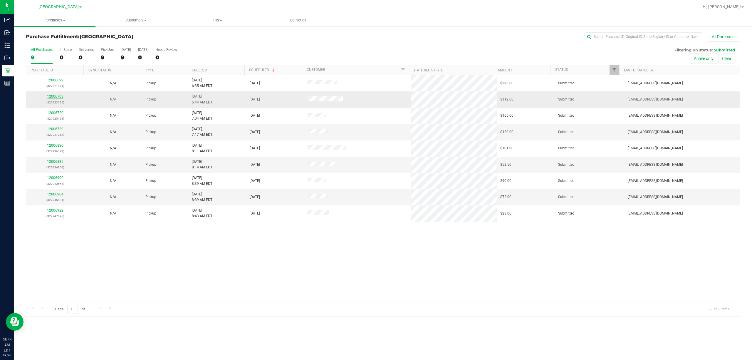
click at [55, 97] on link "12006703" at bounding box center [55, 96] width 16 height 4
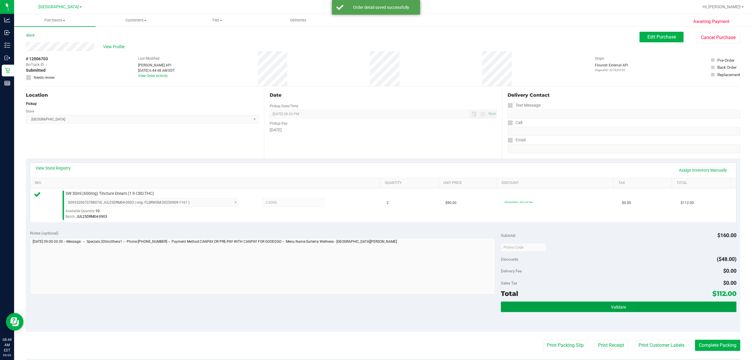
click at [375, 310] on button "Validate" at bounding box center [619, 306] width 236 height 11
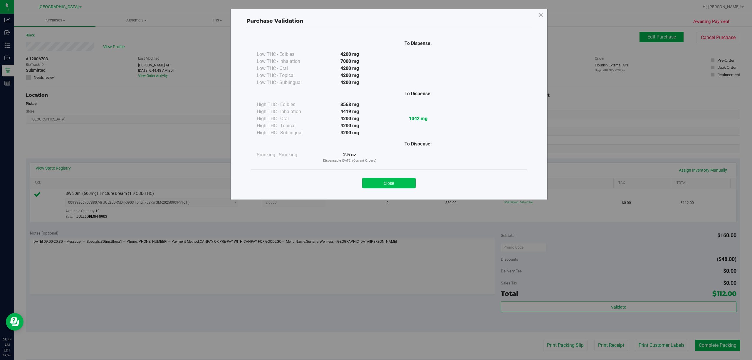
click at [375, 187] on button "Close" at bounding box center [388, 183] width 53 height 11
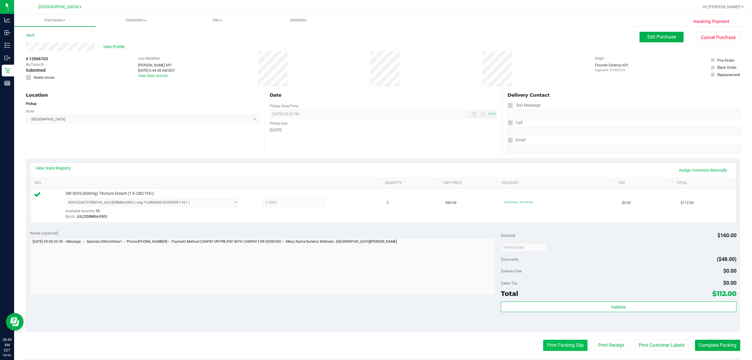
click at [375, 344] on button "Print Packing Slip" at bounding box center [565, 344] width 44 height 11
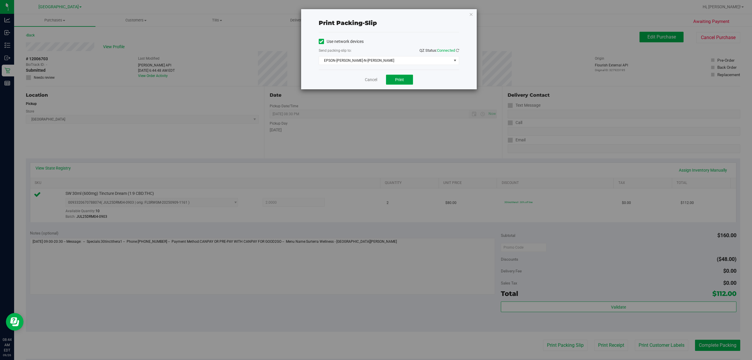
click at [375, 82] on span "Print" at bounding box center [399, 79] width 9 height 5
click at [371, 80] on link "Cancel" at bounding box center [371, 80] width 12 height 6
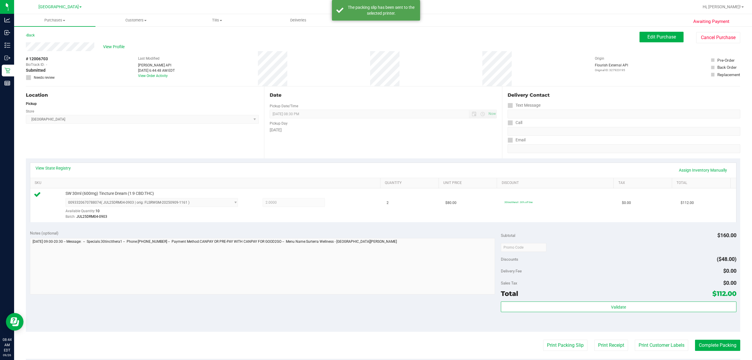
click at [375, 333] on purchase-details "Back Edit Purchase Cancel Purchase View Profile # 12006703 BioTrack ID: - Submi…" at bounding box center [383, 250] width 714 height 437
click at [375, 348] on button "Print Customer Labels" at bounding box center [661, 344] width 53 height 11
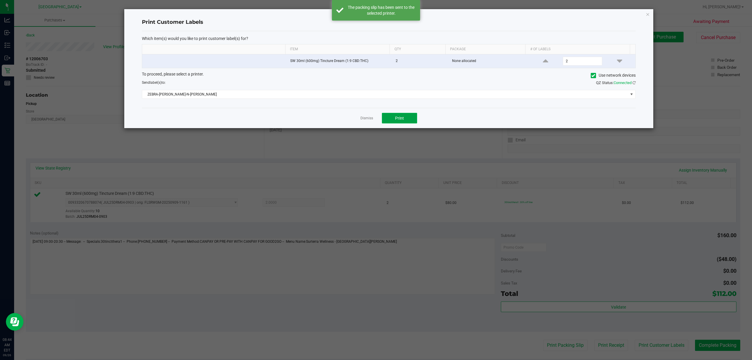
click at [375, 118] on span "Print" at bounding box center [399, 118] width 9 height 5
click at [367, 120] on link "Dismiss" at bounding box center [366, 118] width 13 height 5
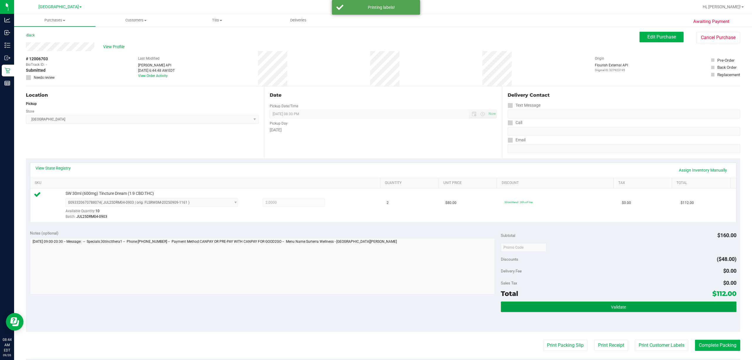
click at [375, 311] on button "Validate" at bounding box center [619, 306] width 236 height 11
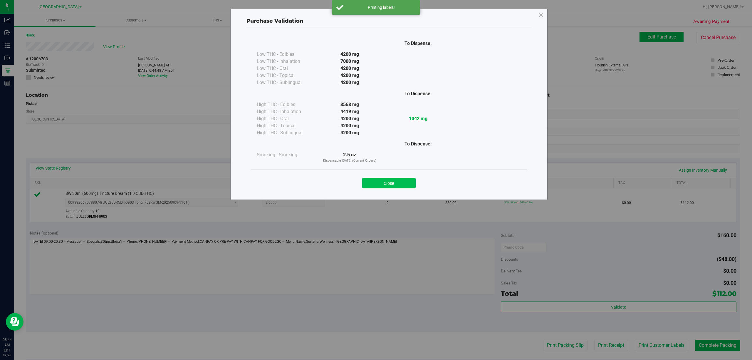
click at [375, 186] on button "Close" at bounding box center [388, 183] width 53 height 11
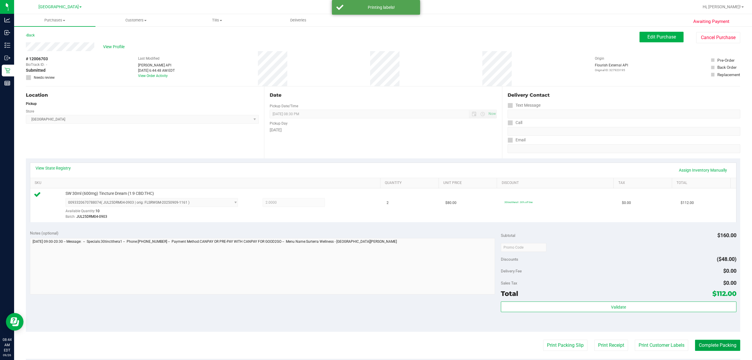
click at [375, 348] on button "Complete Packing" at bounding box center [717, 344] width 45 height 11
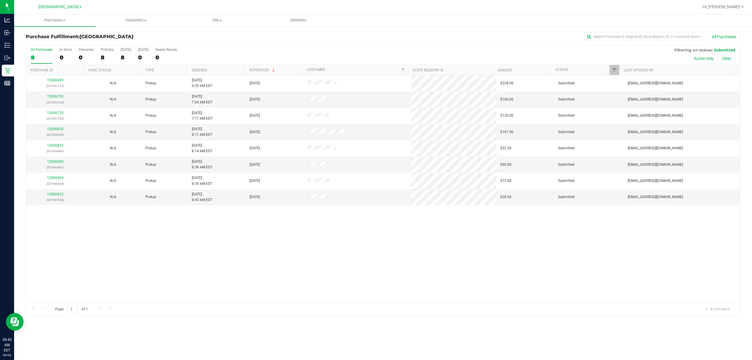
click at [219, 330] on div "Purchases Summary of purchases Fulfillment All purchases Customers All customer…" at bounding box center [383, 187] width 738 height 346
click at [52, 98] on link "12006720" at bounding box center [55, 96] width 16 height 4
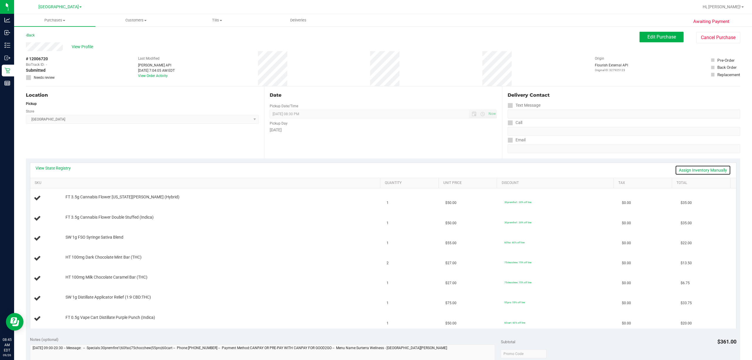
click at [375, 168] on link "Assign Inventory Manually" at bounding box center [703, 170] width 56 height 10
click at [375, 171] on link "Save & Exit" at bounding box center [717, 170] width 28 height 10
click at [51, 166] on link "View State Registry" at bounding box center [53, 168] width 35 height 6
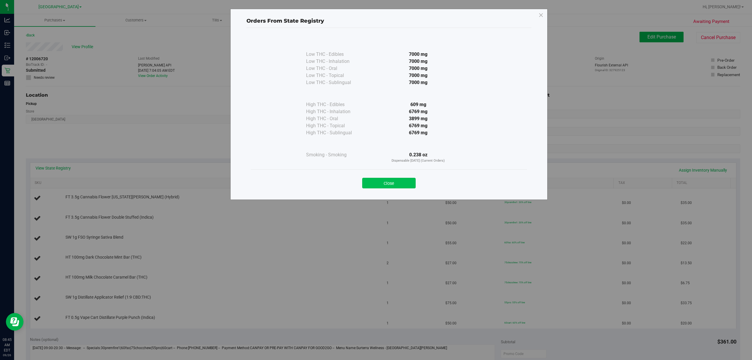
click at [375, 186] on button "Close" at bounding box center [388, 183] width 53 height 11
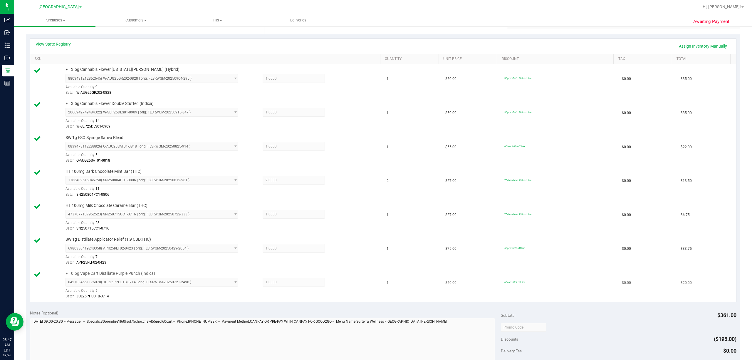
scroll to position [235, 0]
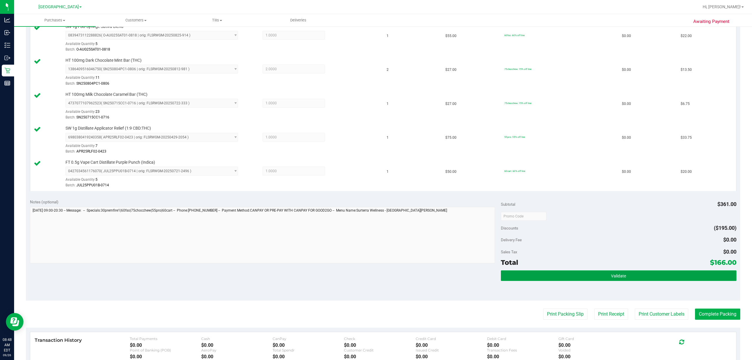
click at [375, 280] on button "Validate" at bounding box center [619, 275] width 236 height 11
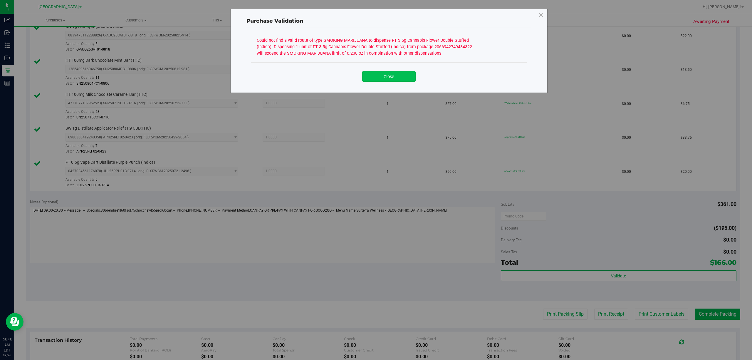
click at [375, 81] on button "Close" at bounding box center [388, 76] width 53 height 11
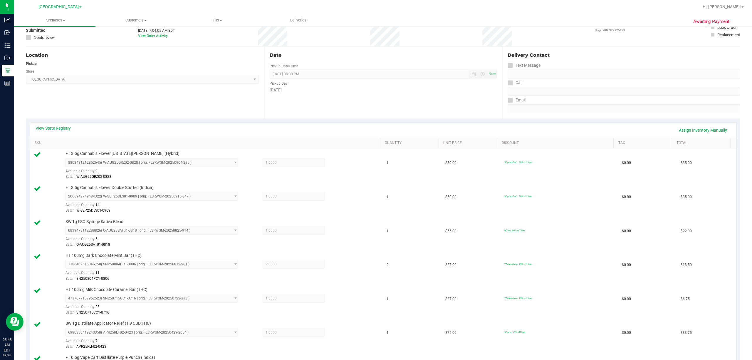
scroll to position [39, 0]
click at [66, 127] on link "View State Registry" at bounding box center [53, 129] width 35 height 6
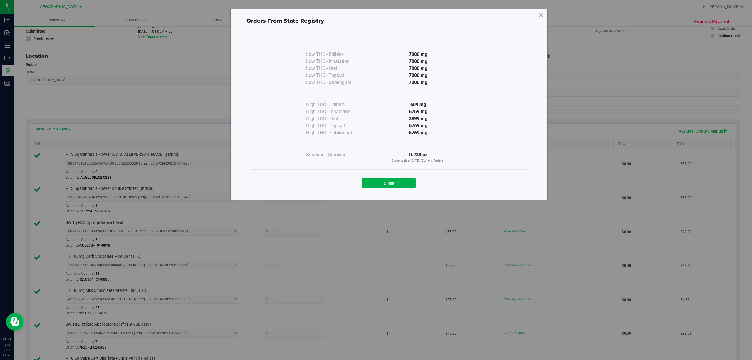
drag, startPoint x: 390, startPoint y: 183, endPoint x: 408, endPoint y: 174, distance: 19.4
click at [375, 177] on div "Close" at bounding box center [388, 181] width 267 height 15
click at [375, 186] on button "Close" at bounding box center [388, 183] width 53 height 11
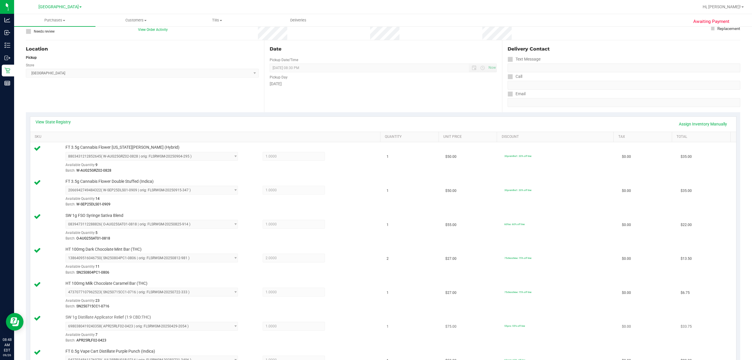
scroll to position [0, 0]
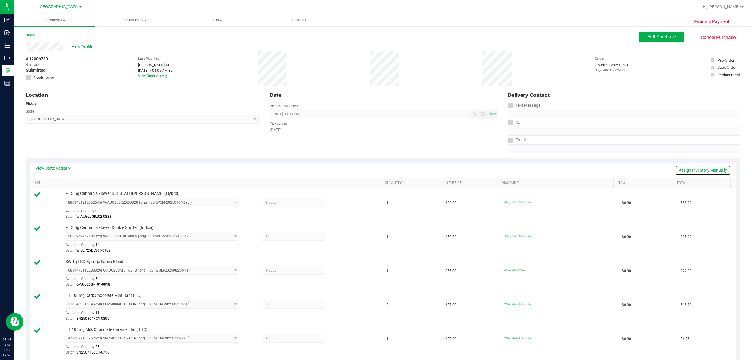
click at [375, 171] on link "Assign Inventory Manually" at bounding box center [703, 170] width 56 height 10
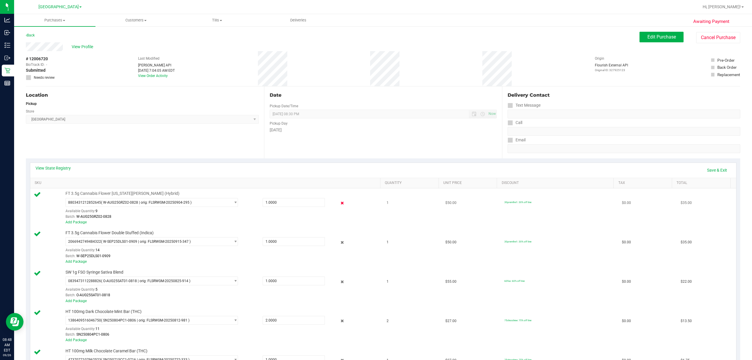
click at [339, 205] on icon at bounding box center [342, 203] width 6 height 7
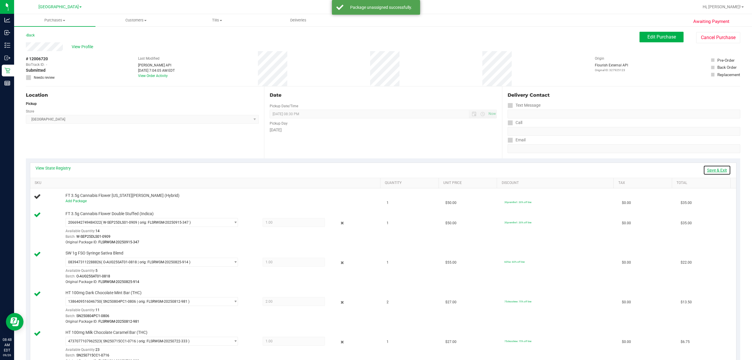
click at [375, 167] on link "Save & Exit" at bounding box center [717, 170] width 28 height 10
drag, startPoint x: 658, startPoint y: 36, endPoint x: 653, endPoint y: 41, distance: 7.3
click at [375, 39] on span "Edit Purchase" at bounding box center [661, 37] width 28 height 6
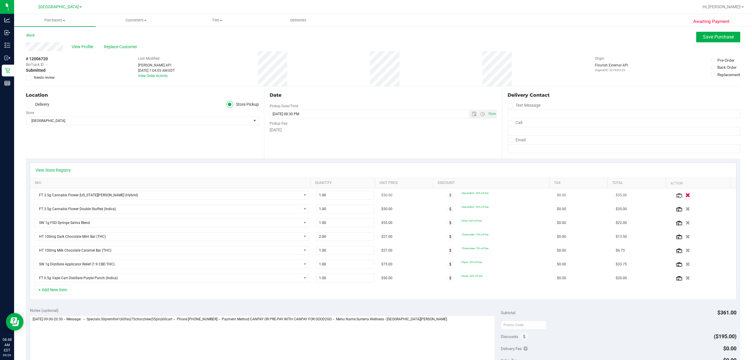
click at [375, 196] on icon "button" at bounding box center [687, 195] width 5 height 4
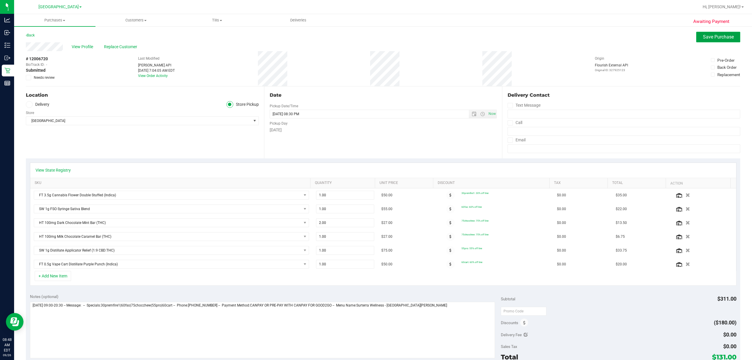
click at [375, 38] on span "Save Purchase" at bounding box center [718, 37] width 31 height 6
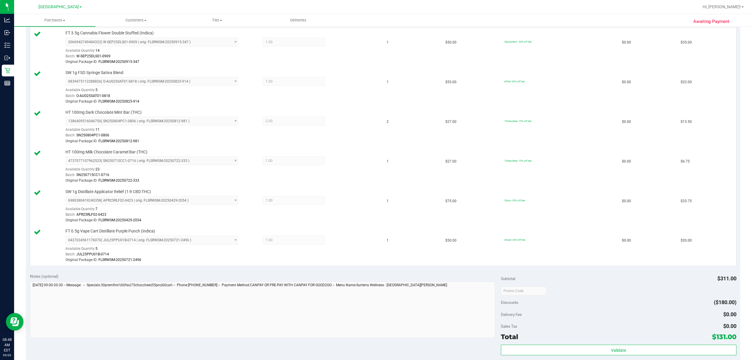
scroll to position [196, 0]
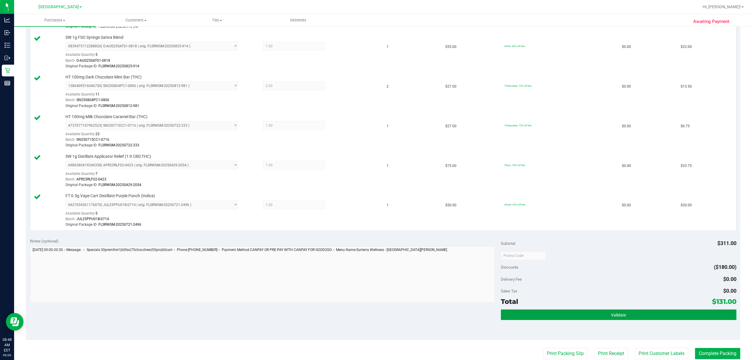
click at [375, 317] on span "Validate" at bounding box center [618, 314] width 15 height 5
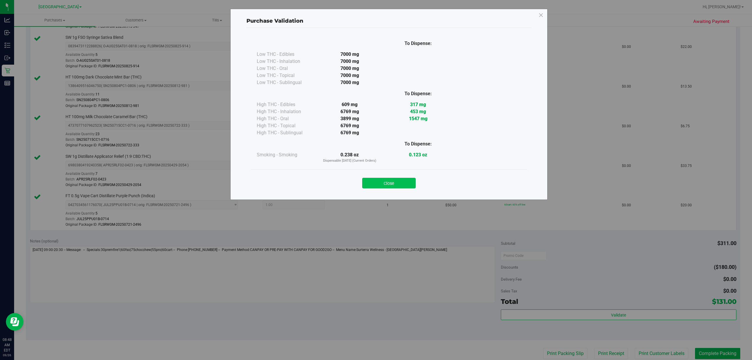
click at [375, 182] on button "Close" at bounding box center [388, 183] width 53 height 11
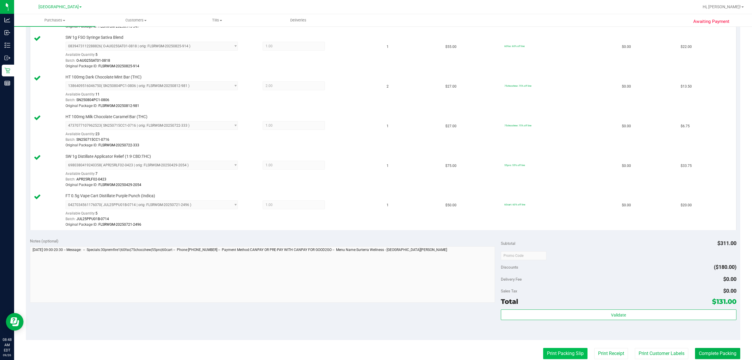
click at [375, 351] on purchase-details "Back Edit Purchase Cancel Purchase View Profile # 12006720 BioTrack ID: - Submi…" at bounding box center [383, 156] width 714 height 641
click at [375, 353] on button "Print Packing Slip" at bounding box center [565, 353] width 44 height 11
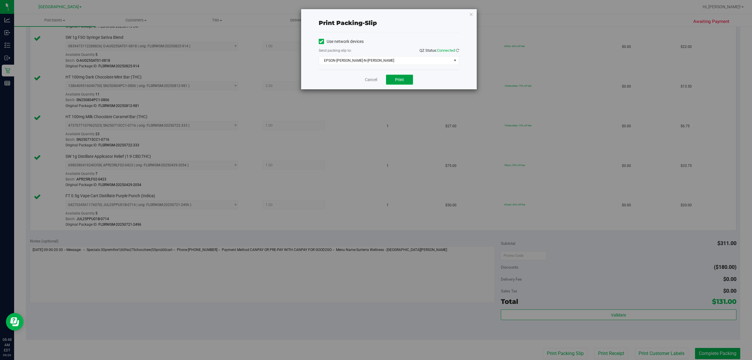
click at [375, 76] on button "Print" at bounding box center [399, 80] width 27 height 10
click at [368, 79] on link "Cancel" at bounding box center [371, 80] width 12 height 6
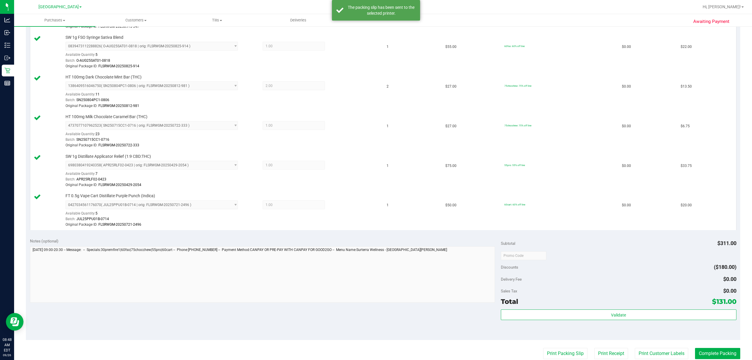
scroll to position [197, 0]
click at [375, 354] on button "Print Customer Labels" at bounding box center [661, 352] width 53 height 11
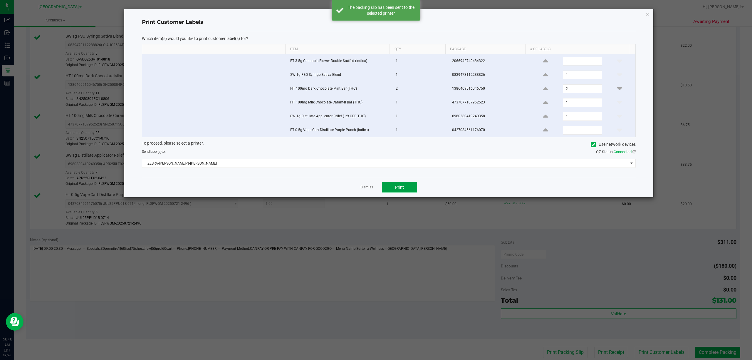
click at [375, 192] on button "Print" at bounding box center [399, 187] width 35 height 11
click at [364, 188] on link "Dismiss" at bounding box center [366, 187] width 13 height 5
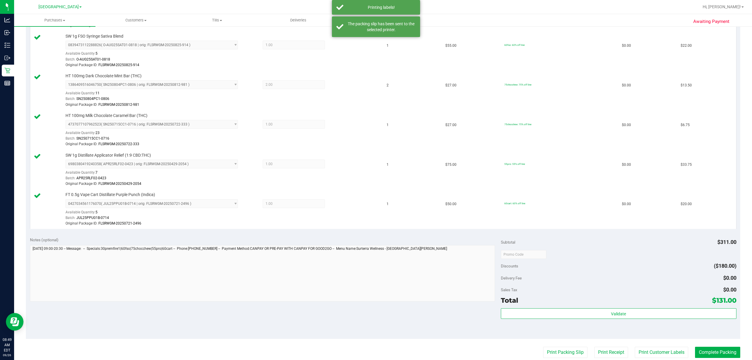
click at [375, 321] on div "Validate" at bounding box center [619, 321] width 236 height 26
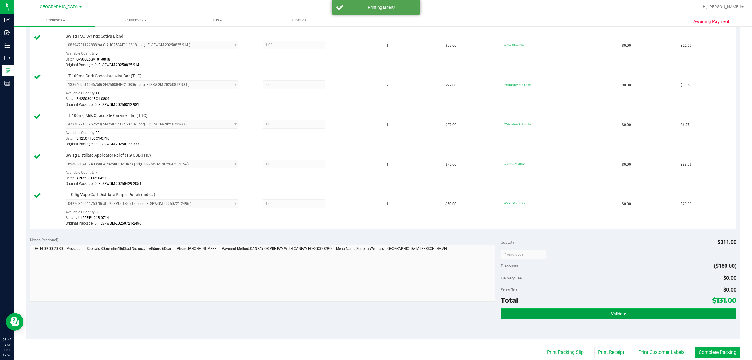
click at [375, 314] on span "Validate" at bounding box center [618, 313] width 15 height 5
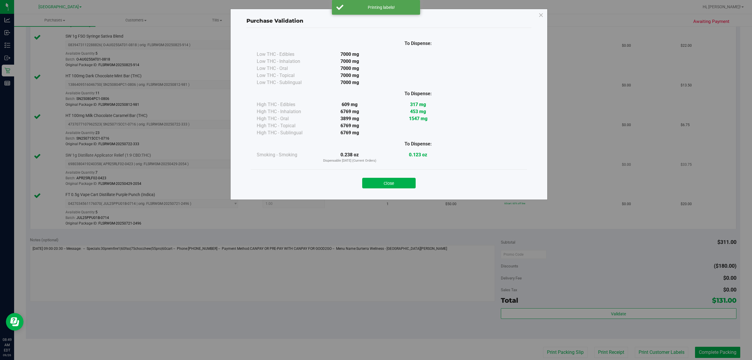
drag, startPoint x: 392, startPoint y: 185, endPoint x: 417, endPoint y: 188, distance: 25.4
click at [375, 185] on button "Close" at bounding box center [388, 183] width 53 height 11
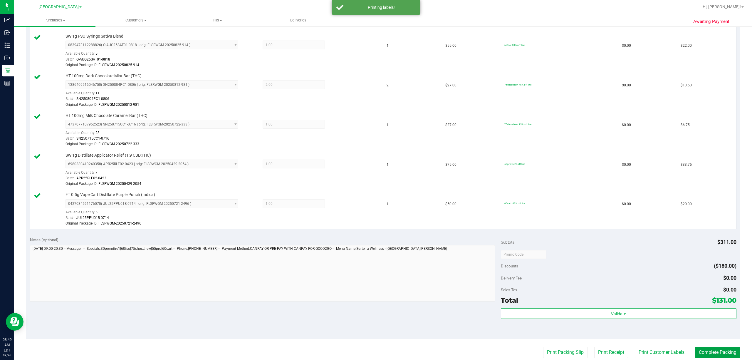
click at [375, 353] on button "Complete Packing" at bounding box center [717, 352] width 45 height 11
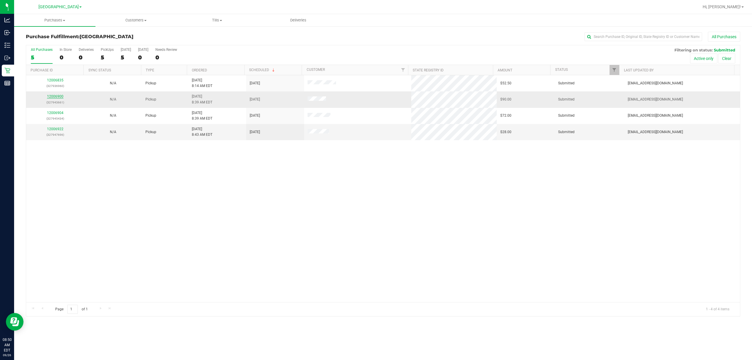
click at [58, 97] on link "12006900" at bounding box center [55, 96] width 16 height 4
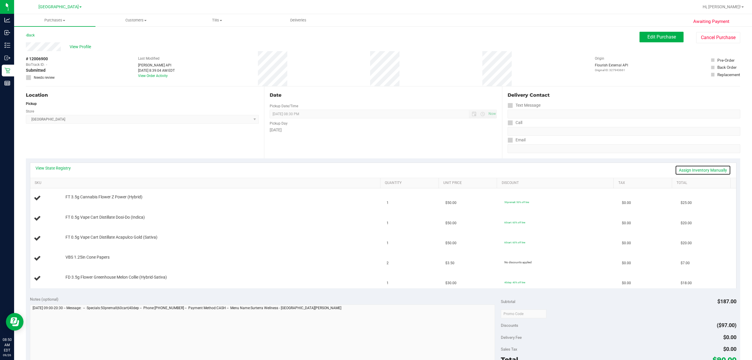
click at [375, 171] on link "Assign Inventory Manually" at bounding box center [703, 170] width 56 height 10
click at [375, 171] on link "Save & Exit" at bounding box center [717, 170] width 28 height 10
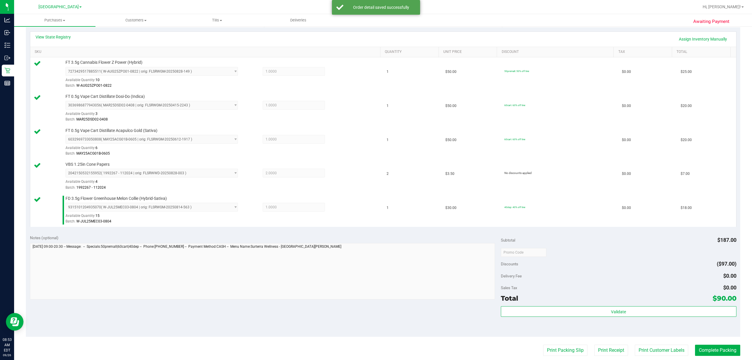
scroll to position [149, 0]
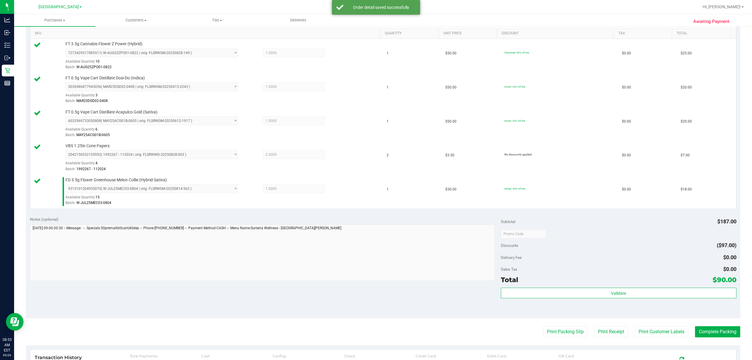
click at [375, 308] on div "Validate" at bounding box center [619, 301] width 236 height 26
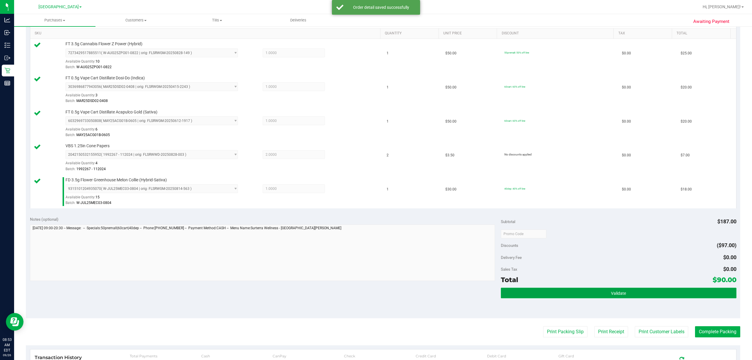
click at [375, 298] on button "Validate" at bounding box center [619, 293] width 236 height 11
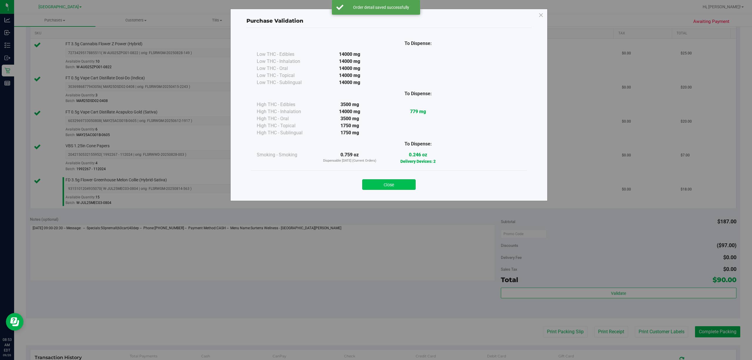
click at [375, 181] on button "Close" at bounding box center [388, 184] width 53 height 11
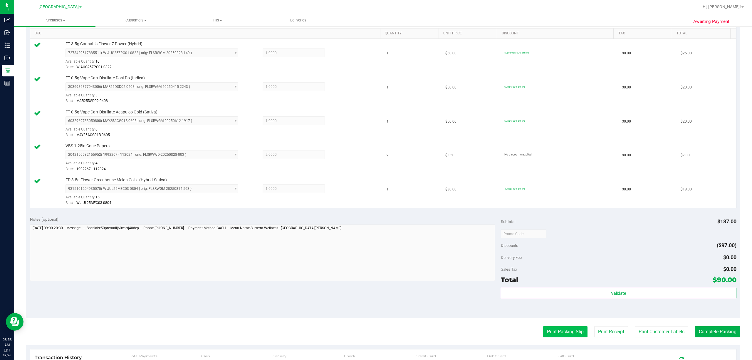
click at [375, 335] on button "Print Packing Slip" at bounding box center [565, 331] width 44 height 11
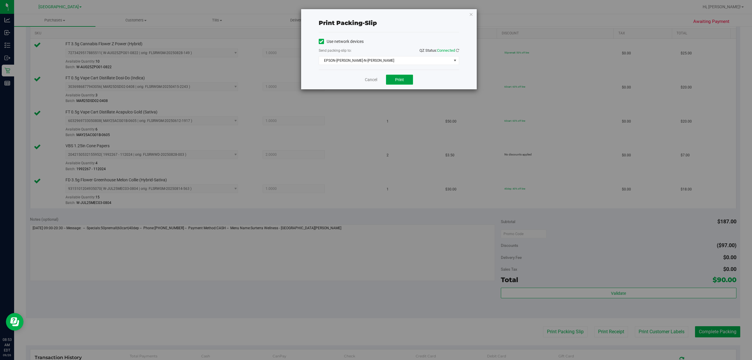
click at [375, 82] on button "Print" at bounding box center [399, 80] width 27 height 10
click at [367, 82] on link "Cancel" at bounding box center [371, 80] width 12 height 6
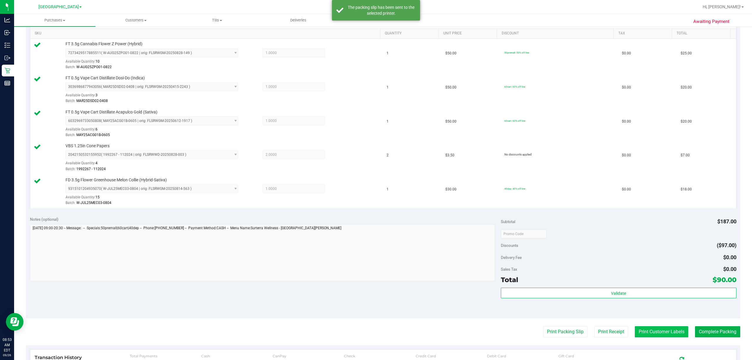
click at [375, 332] on button "Print Customer Labels" at bounding box center [661, 331] width 53 height 11
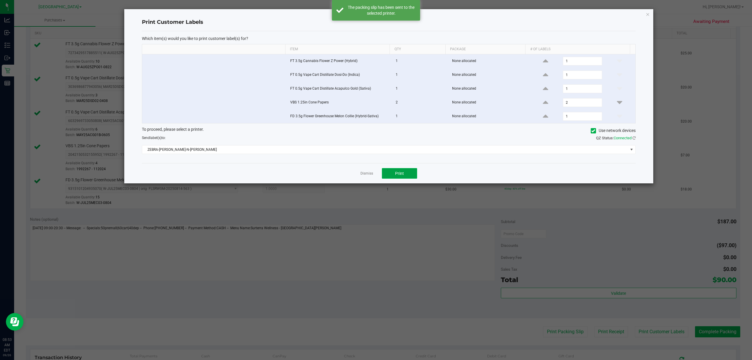
click at [375, 170] on button "Print" at bounding box center [399, 173] width 35 height 11
click at [365, 176] on link "Dismiss" at bounding box center [366, 173] width 13 height 5
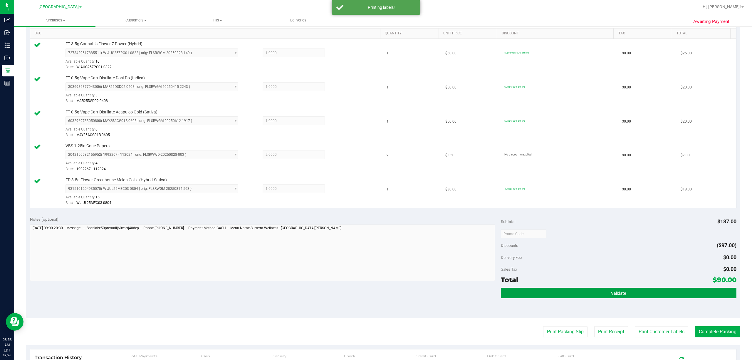
click at [375, 298] on button "Validate" at bounding box center [619, 293] width 236 height 11
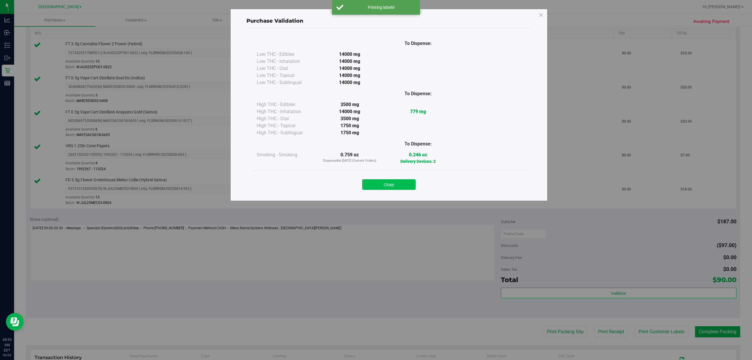
click at [375, 180] on button "Close" at bounding box center [388, 184] width 53 height 11
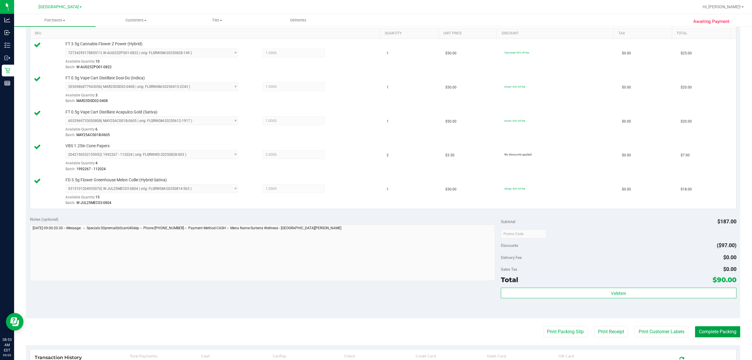
click at [375, 336] on button "Complete Packing" at bounding box center [717, 331] width 45 height 11
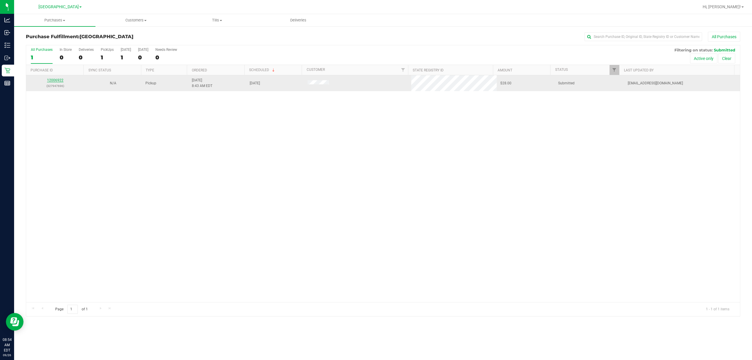
click at [58, 80] on link "12006922" at bounding box center [55, 80] width 16 height 4
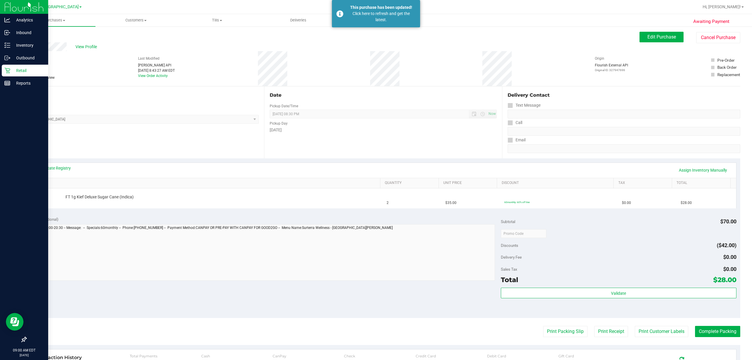
click at [24, 72] on p "Retail" at bounding box center [27, 70] width 35 height 7
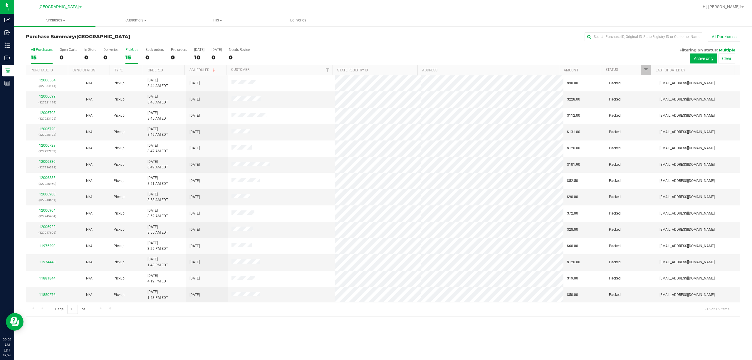
click at [127, 50] on div "PickUps" at bounding box center [131, 50] width 13 height 4
click at [0, 0] on input "PickUps 15" at bounding box center [0, 0] width 0 height 0
click at [375, 69] on span "Filter" at bounding box center [645, 70] width 5 height 5
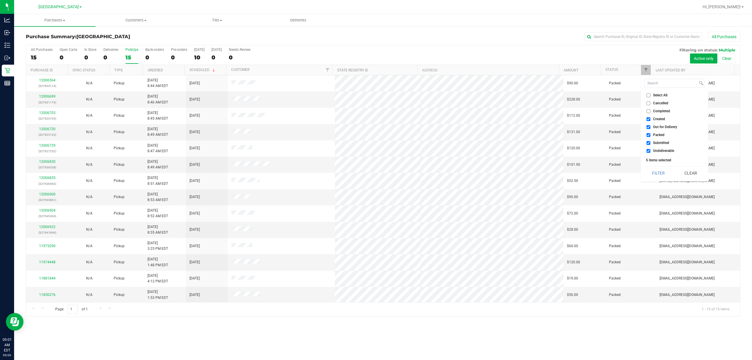
click at [375, 129] on label "Out for Delivery" at bounding box center [661, 127] width 31 height 4
click at [375, 129] on input "Out for Delivery" at bounding box center [648, 127] width 4 height 4
checkbox input "false"
click at [375, 134] on span "Packed" at bounding box center [658, 135] width 11 height 4
click at [375, 134] on input "Packed" at bounding box center [648, 135] width 4 height 4
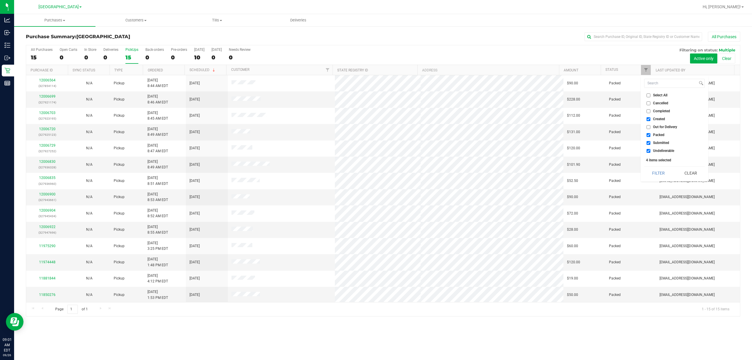
checkbox input "false"
click at [375, 152] on span "Undeliverable" at bounding box center [663, 151] width 21 height 4
click at [375, 153] on input "Undeliverable" at bounding box center [648, 151] width 4 height 4
checkbox input "false"
drag, startPoint x: 655, startPoint y: 165, endPoint x: 655, endPoint y: 169, distance: 4.4
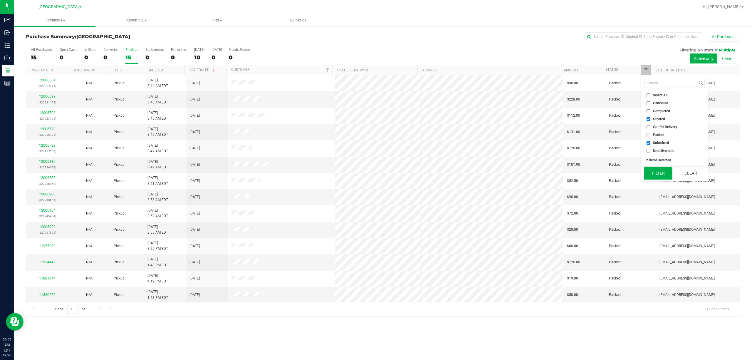
click at [375, 166] on div "Select All Cancelled Completed Created Out for Delivery Packed Submitted Undeli…" at bounding box center [675, 128] width 68 height 106
click at [375, 169] on button "Filter" at bounding box center [658, 173] width 28 height 13
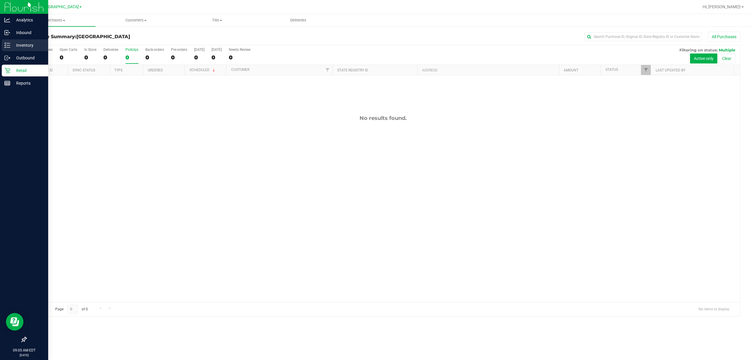
click at [16, 45] on p "Inventory" at bounding box center [27, 45] width 35 height 7
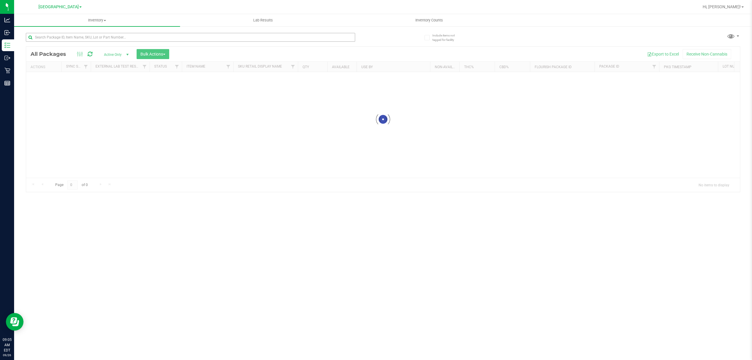
drag, startPoint x: 92, startPoint y: 31, endPoint x: 85, endPoint y: 39, distance: 10.6
click at [89, 33] on div at bounding box center [204, 37] width 357 height 19
click at [83, 39] on input "text" at bounding box center [190, 37] width 329 height 9
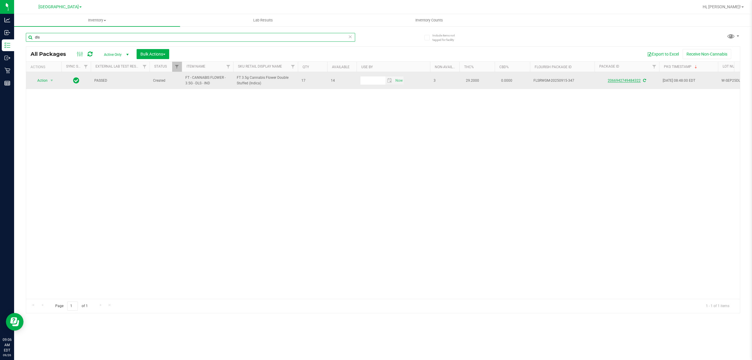
type input "dls"
click at [375, 80] on link "2066942749484322" at bounding box center [624, 80] width 33 height 4
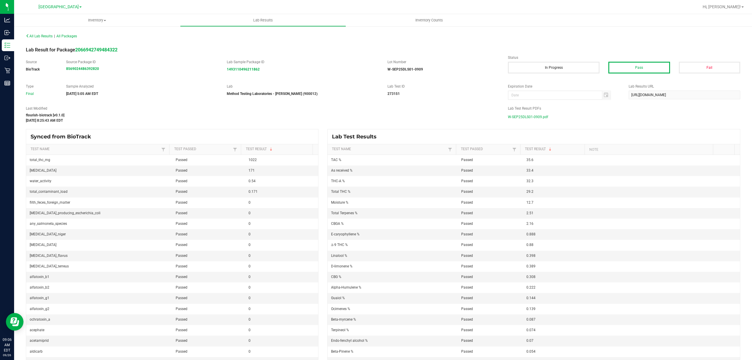
click at [375, 114] on span "W-SEP25DLS01-0909.pdf" at bounding box center [528, 116] width 40 height 9
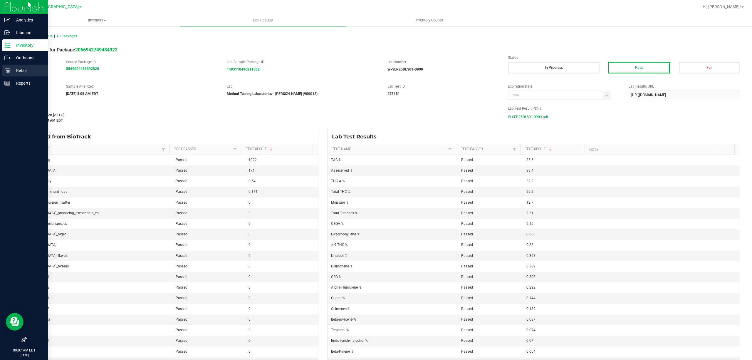
click at [15, 70] on p "Retail" at bounding box center [27, 70] width 35 height 7
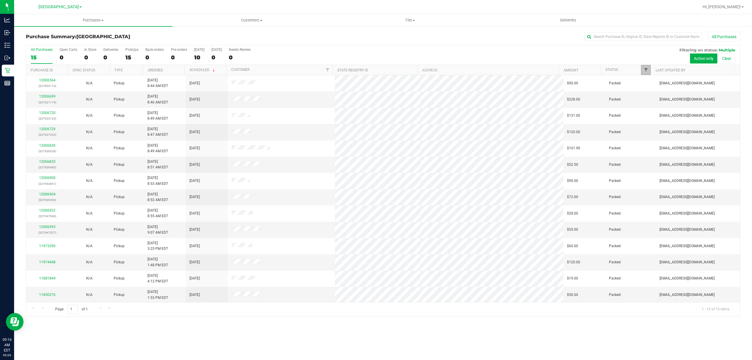
click at [375, 70] on span "Filter" at bounding box center [645, 70] width 5 height 5
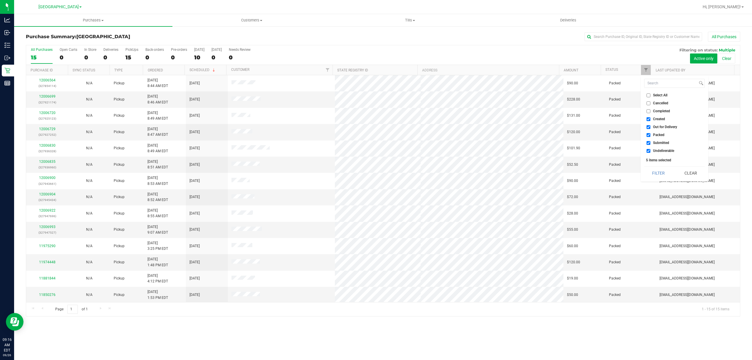
click at [375, 127] on span "Out for Delivery" at bounding box center [665, 127] width 24 height 4
click at [375, 127] on input "Out for Delivery" at bounding box center [648, 127] width 4 height 4
checkbox input "false"
click at [375, 133] on span "Packed" at bounding box center [658, 135] width 11 height 4
click at [375, 133] on input "Packed" at bounding box center [648, 135] width 4 height 4
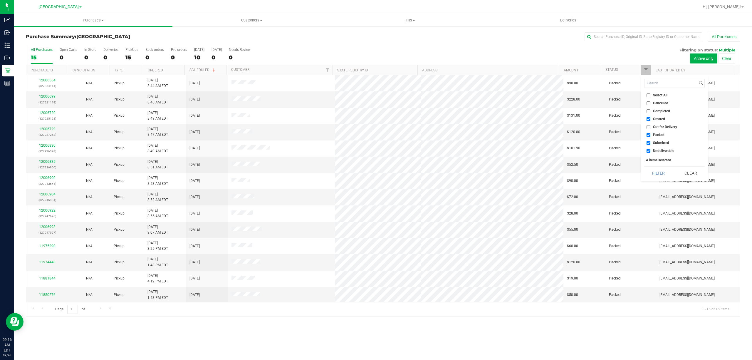
checkbox input "false"
click at [375, 151] on span "Undeliverable" at bounding box center [663, 151] width 21 height 4
click at [375, 151] on input "Undeliverable" at bounding box center [648, 151] width 4 height 4
checkbox input "false"
click at [375, 174] on button "Filter" at bounding box center [658, 173] width 28 height 13
